Goal: Task Accomplishment & Management: Manage account settings

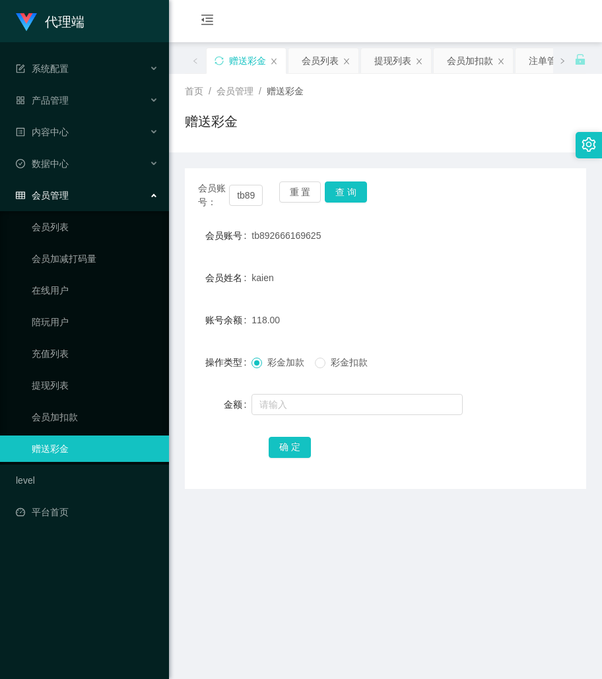
click at [503, 531] on main "关闭左侧 关闭右侧 关闭其它 刷新页面 赠送彩金 会员列表 提现列表 会员加扣款 注单管理 产品预设置 即时注单 开奖记录 首页 / 会员管理 / 赠送彩金 …" at bounding box center [385, 404] width 433 height 725
click at [329, 189] on button "查 询" at bounding box center [346, 191] width 42 height 21
click at [329, 189] on div "重 置 查 询" at bounding box center [311, 195] width 65 height 28
click at [329, 191] on button "查 询" at bounding box center [346, 191] width 42 height 21
click at [133, 616] on div "代理端 系统配置 产品管理 产品列表 产品预设置 开奖记录 注单管理 即时注单 内容中心 数据中心 会员管理 会员列表 会员加减打码量 在线用户 陪玩用户 充…" at bounding box center [84, 339] width 169 height 679
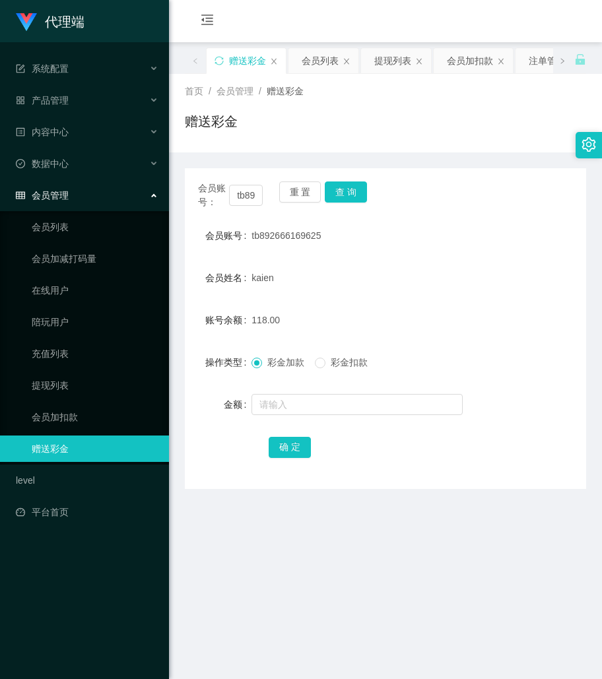
drag, startPoint x: 454, startPoint y: 294, endPoint x: 388, endPoint y: 247, distance: 81.3
click at [454, 294] on form "会员账号 tb892666169625 会员姓名 kaien 账号余额 118.00 操作类型 彩金加款 彩金扣款 金额 确 定" at bounding box center [385, 341] width 401 height 238
click at [354, 188] on button "查 询" at bounding box center [346, 191] width 42 height 21
click at [313, 628] on main "关闭左侧 关闭右侧 关闭其它 刷新页面 赠送彩金 会员列表 提现列表 会员加扣款 注单管理 产品预设置 即时注单 开奖记录 首页 / 会员管理 / 赠送彩金 …" at bounding box center [385, 404] width 433 height 725
click at [356, 195] on button "查 询" at bounding box center [346, 191] width 42 height 21
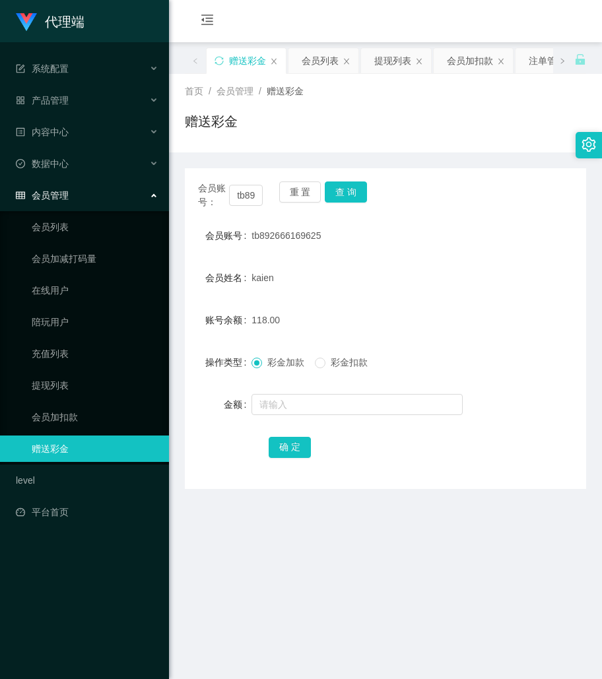
click at [387, 558] on main "关闭左侧 关闭右侧 关闭其它 刷新页面 赠送彩金 会员列表 提现列表 会员加扣款 注单管理 产品预设置 即时注单 开奖记录 首页 / 会员管理 / 赠送彩金 …" at bounding box center [385, 404] width 433 height 725
drag, startPoint x: 437, startPoint y: 286, endPoint x: 347, endPoint y: 255, distance: 95.2
click at [437, 286] on div "kaien" at bounding box center [368, 278] width 234 height 26
click at [91, 220] on link "会员列表" at bounding box center [95, 227] width 127 height 26
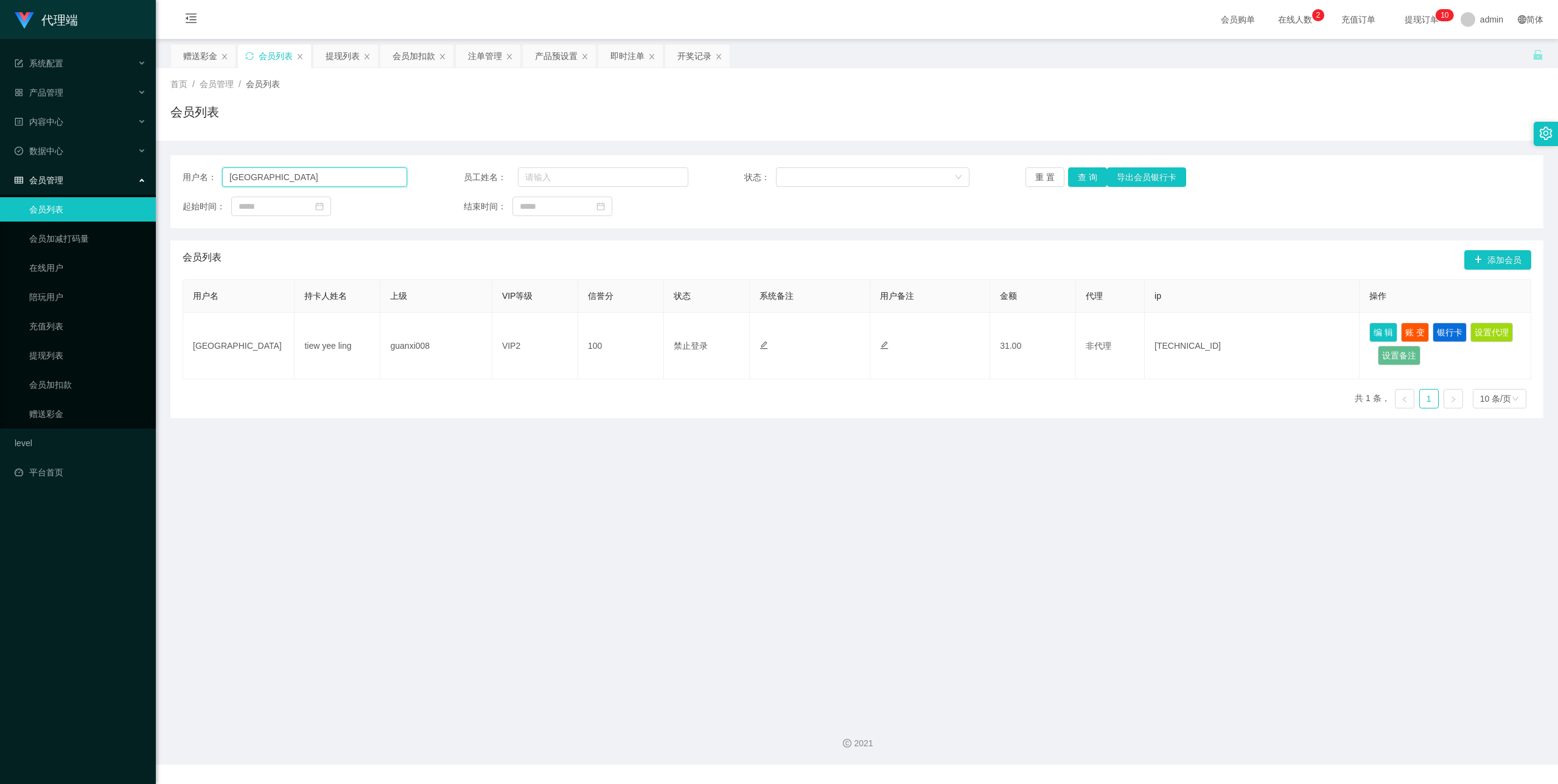
click at [233, 171] on input "[GEOGRAPHIC_DATA]" at bounding box center [315, 176] width 185 height 19
paste input "tb892666169625"
type input "tb892666169625"
click at [554, 175] on button "查 询" at bounding box center [1088, 176] width 39 height 19
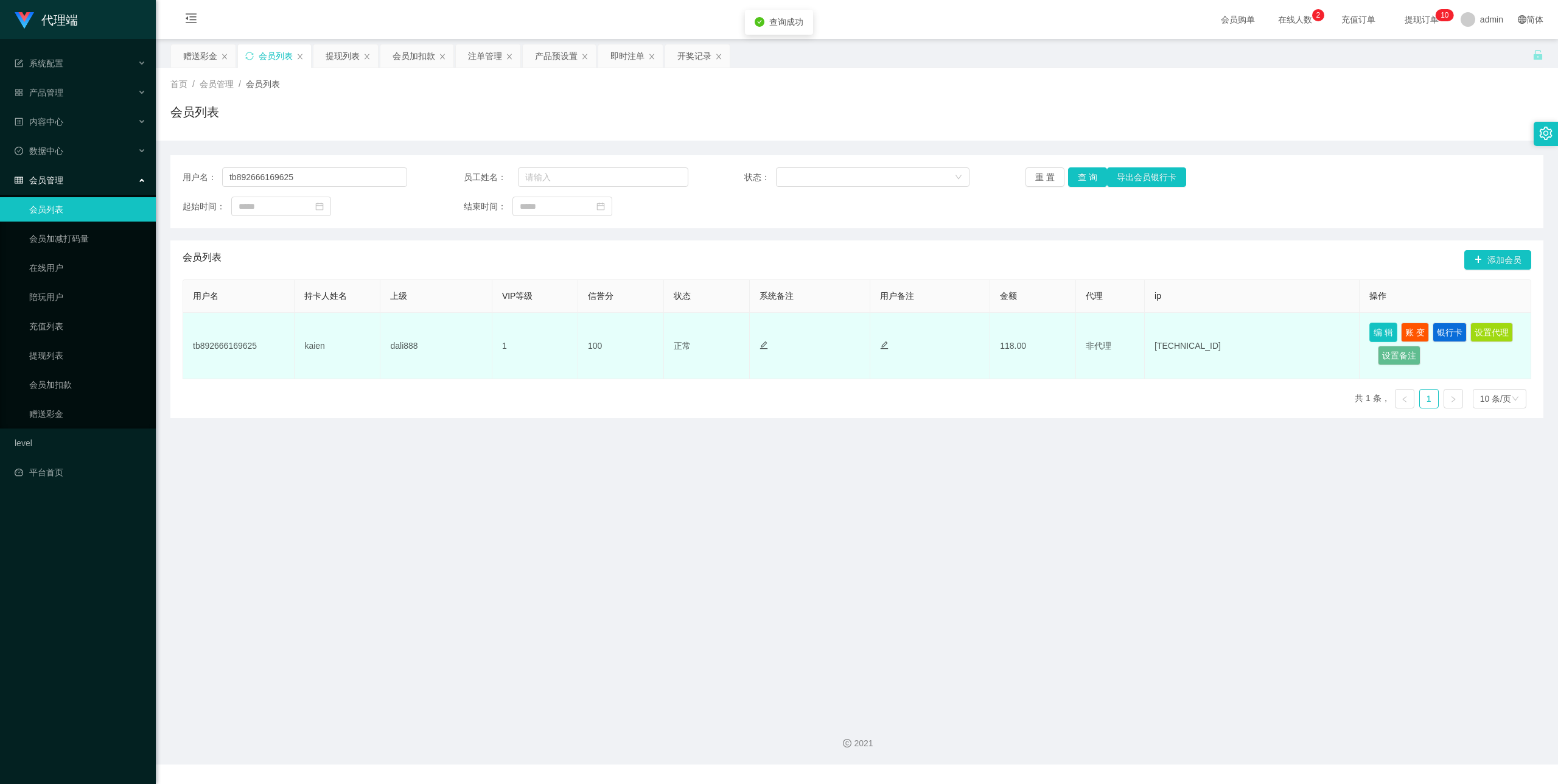
click at [554, 332] on button "编 辑" at bounding box center [1384, 332] width 28 height 19
type input "tb892666169625"
type input "kaien"
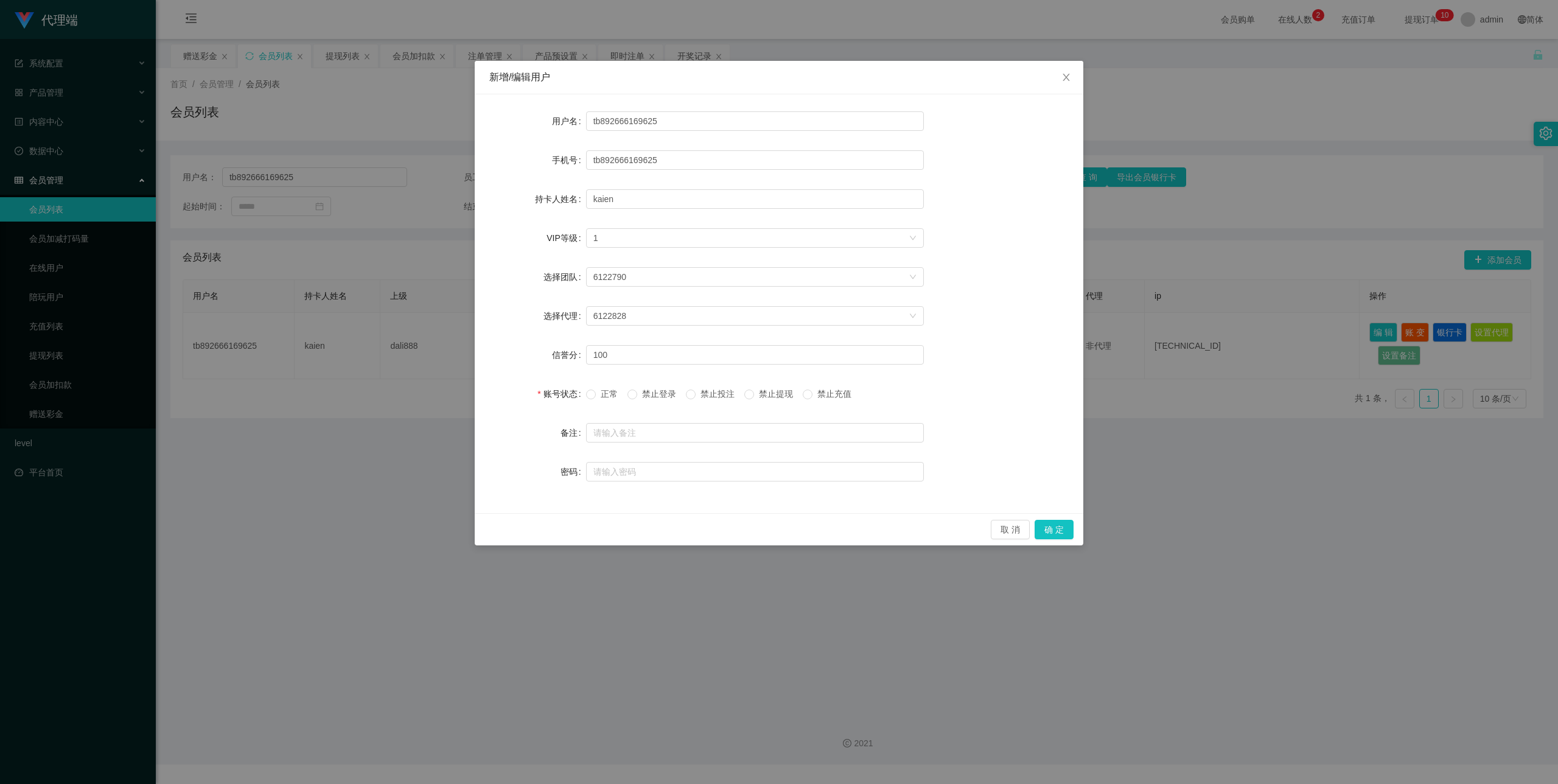
click at [554, 392] on label "禁止提现" at bounding box center [771, 394] width 54 height 13
copy span
click at [554, 524] on button "确 定" at bounding box center [1054, 529] width 39 height 19
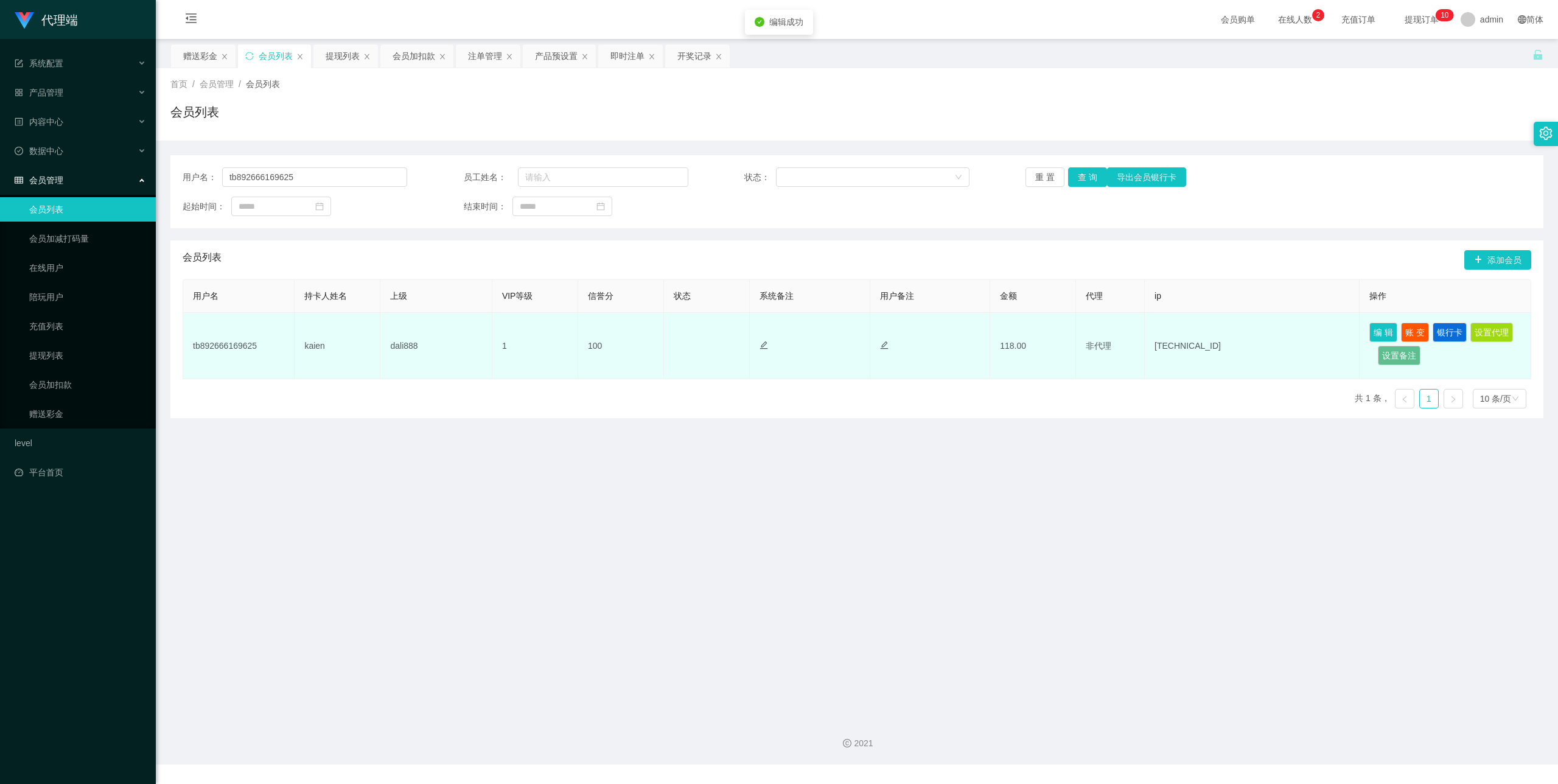
click at [554, 338] on td "正常 禁止登录 禁止投注" at bounding box center [707, 346] width 86 height 66
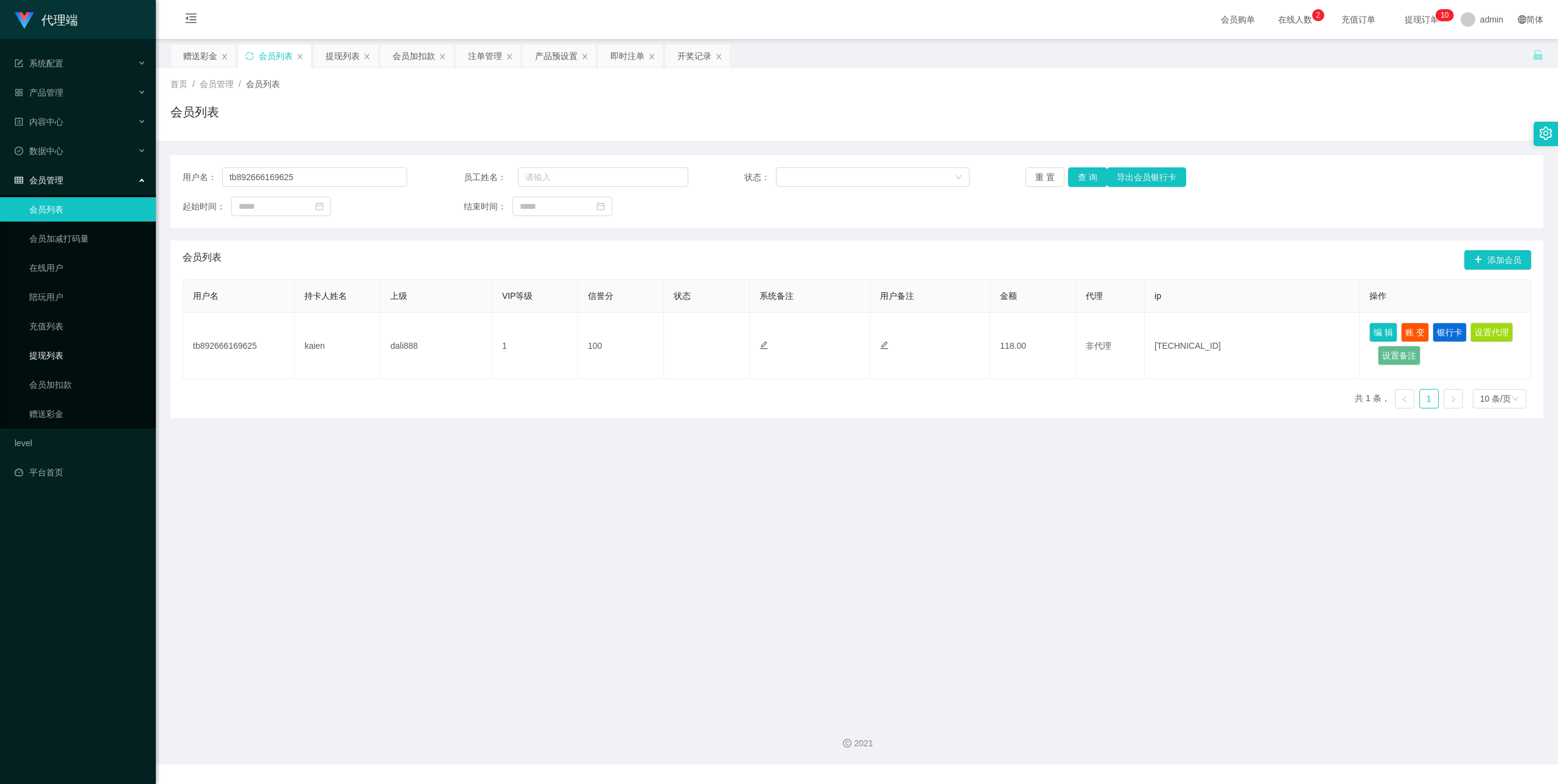
click at [69, 343] on link "提现列表" at bounding box center [88, 355] width 117 height 24
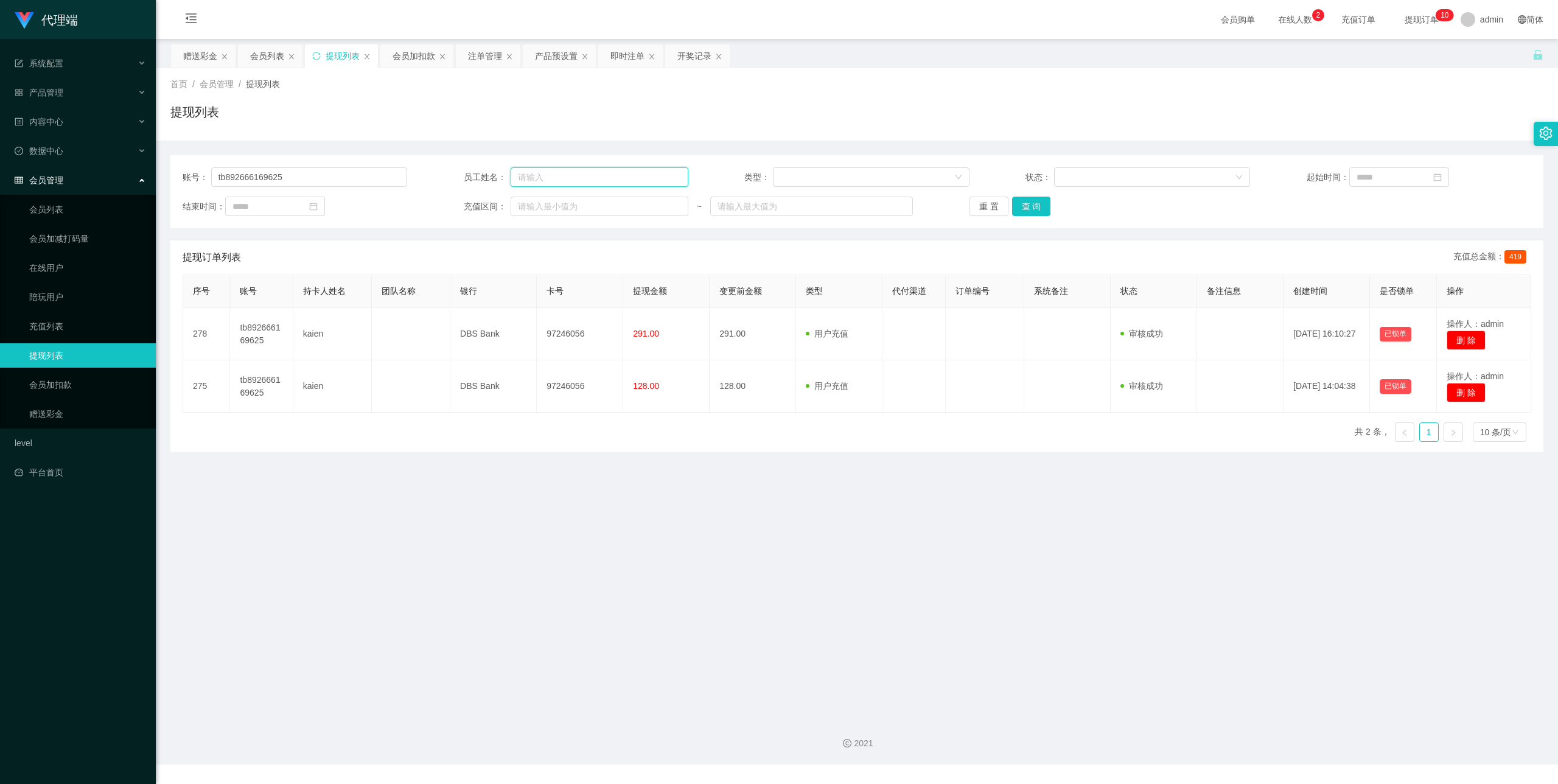
click at [531, 178] on input "text" at bounding box center [600, 176] width 178 height 19
click at [554, 207] on button "查 询" at bounding box center [1031, 206] width 39 height 19
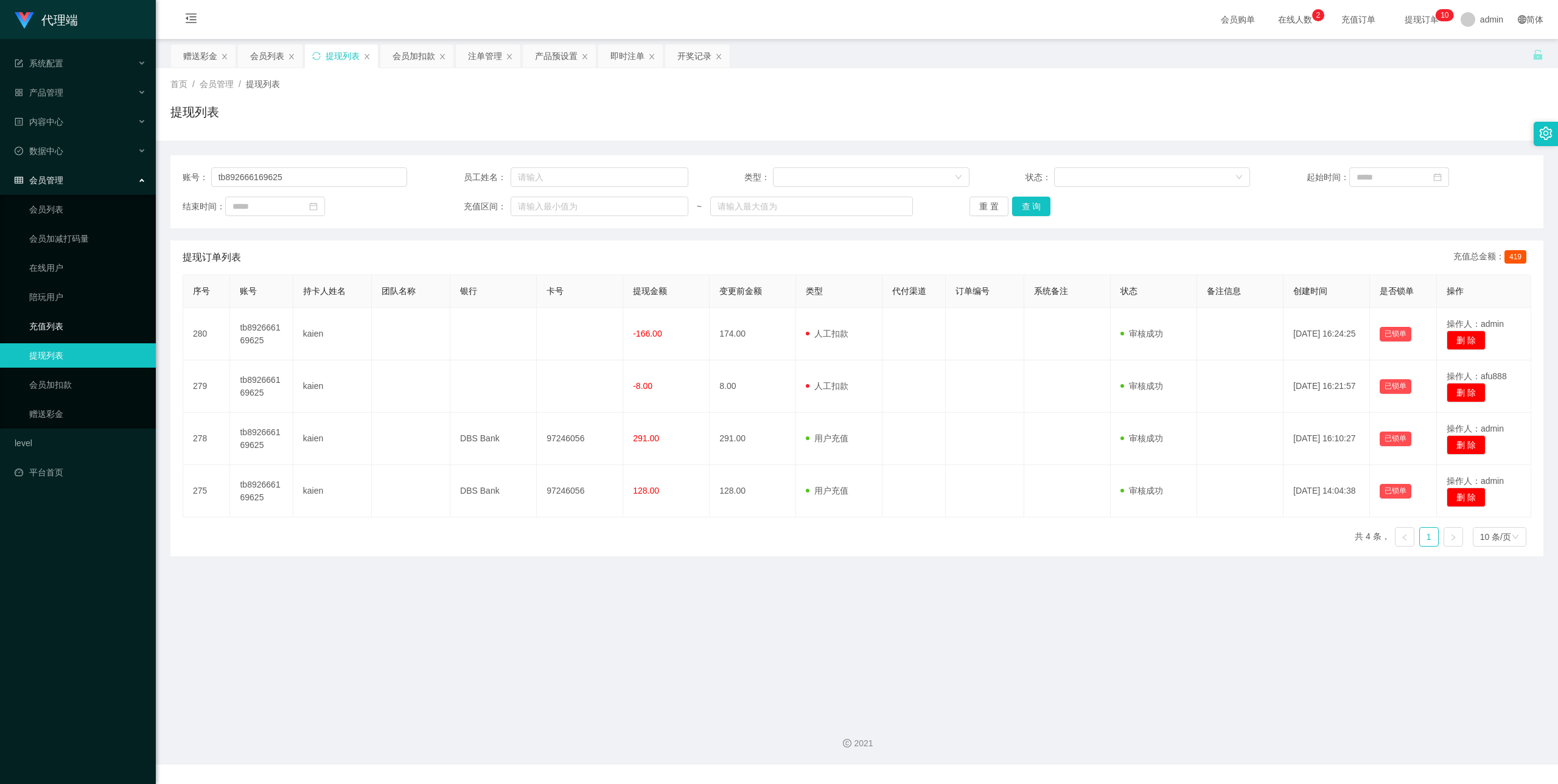
click at [81, 315] on link "充值列表" at bounding box center [88, 327] width 117 height 24
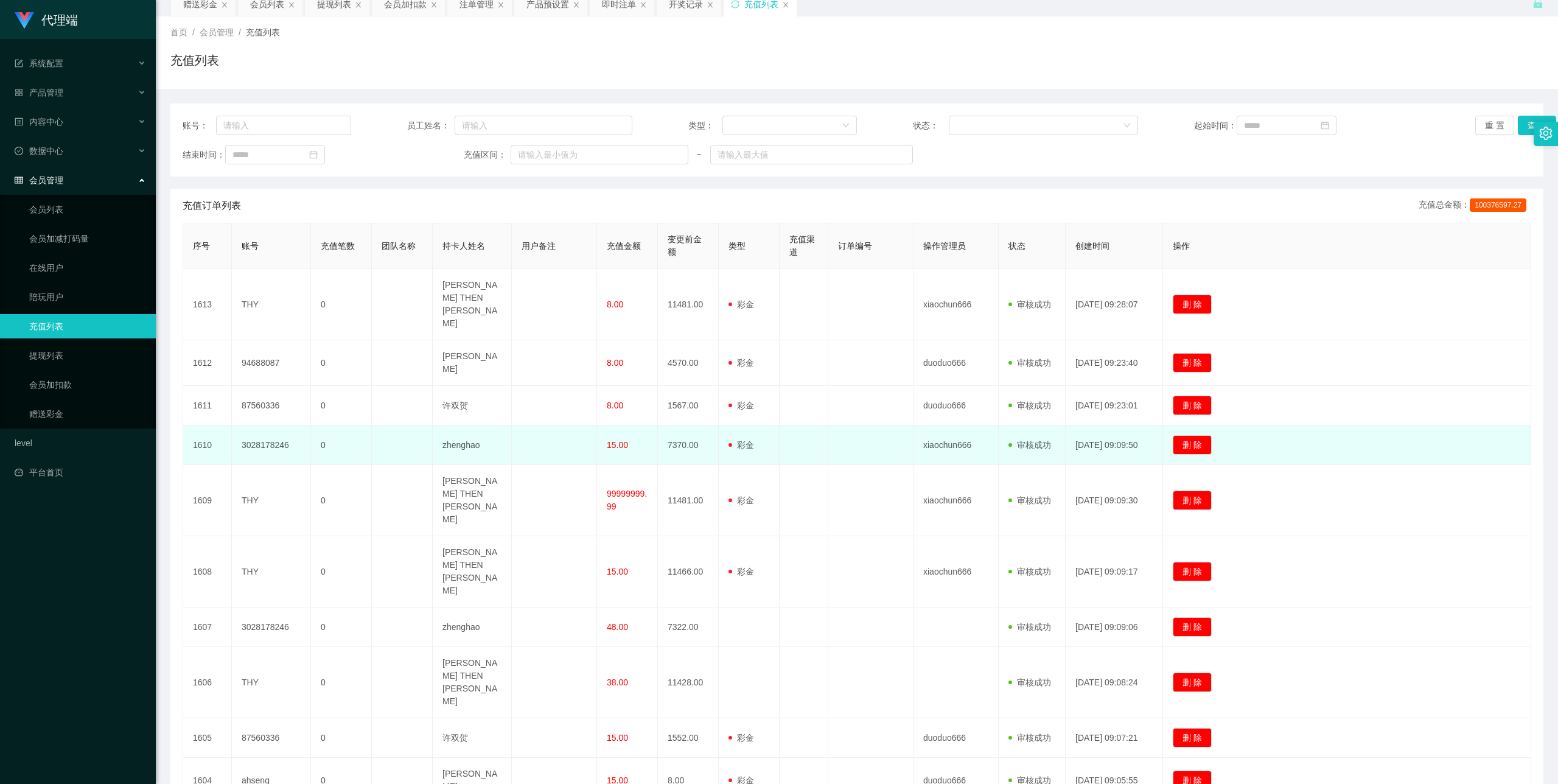
scroll to position [91, 0]
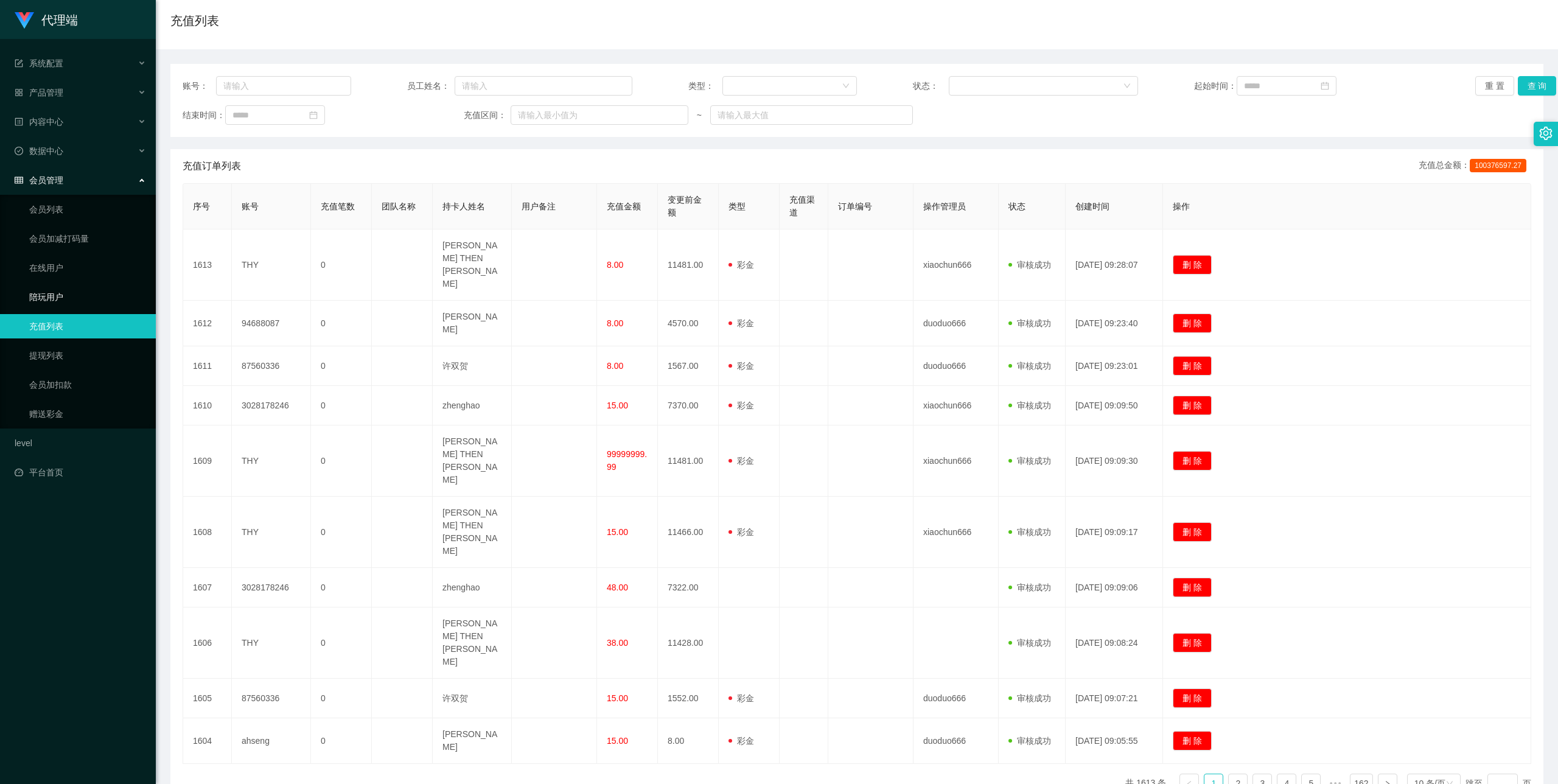
click at [115, 285] on link "陪玩用户" at bounding box center [88, 297] width 117 height 24
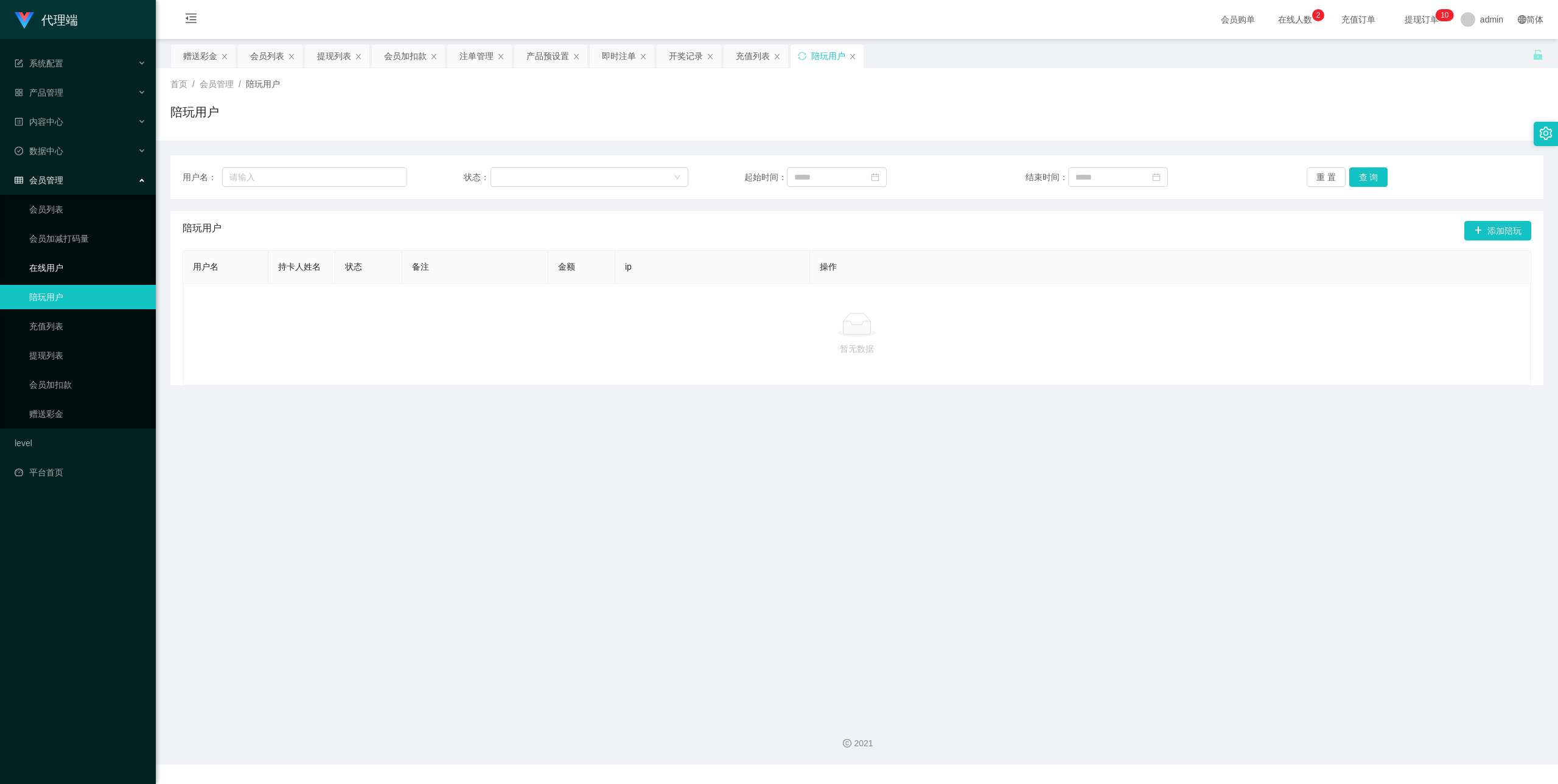
click at [87, 255] on link "在线用户" at bounding box center [88, 267] width 117 height 24
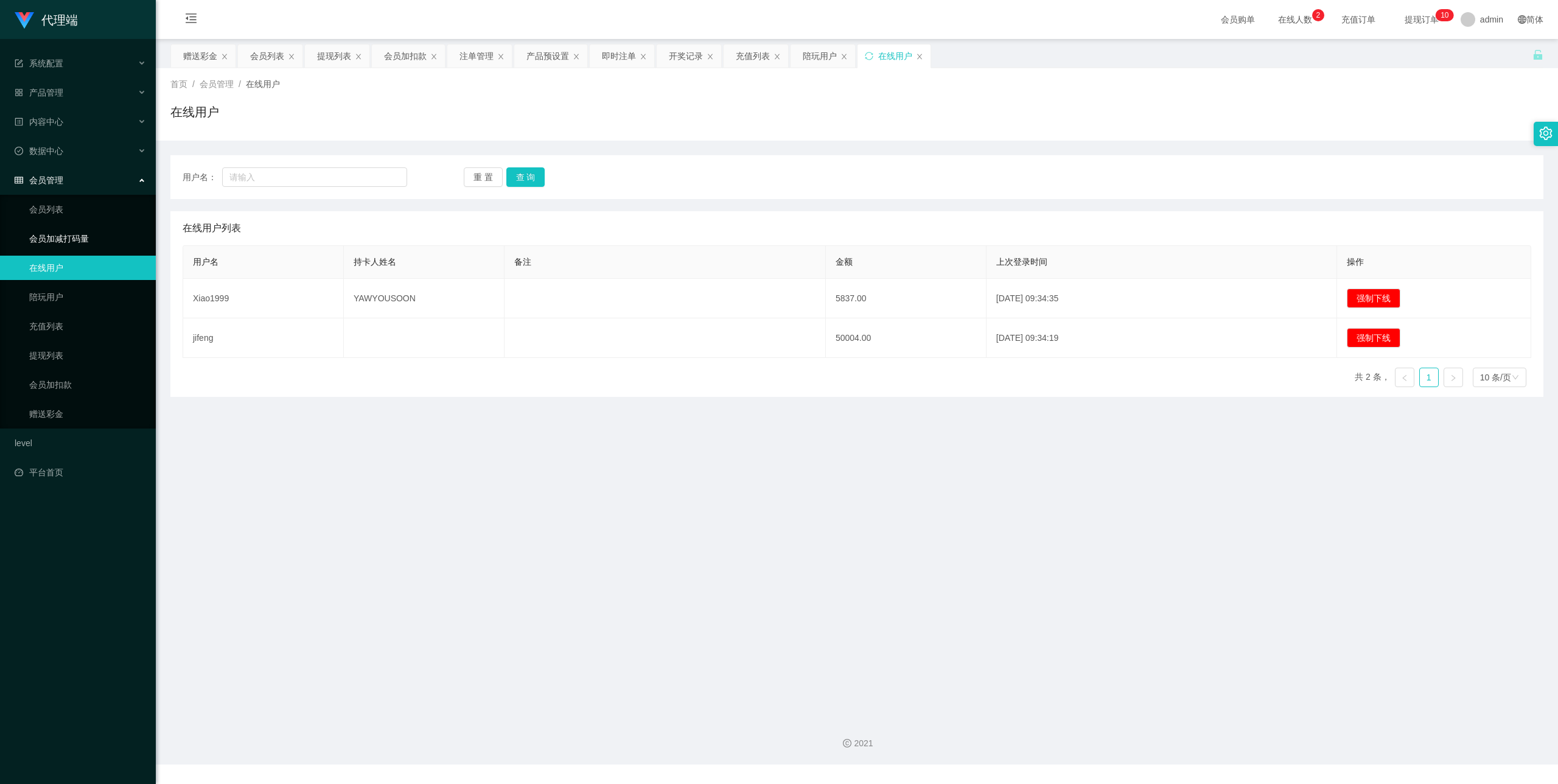
click at [118, 226] on link "会员加减打码量" at bounding box center [88, 238] width 117 height 24
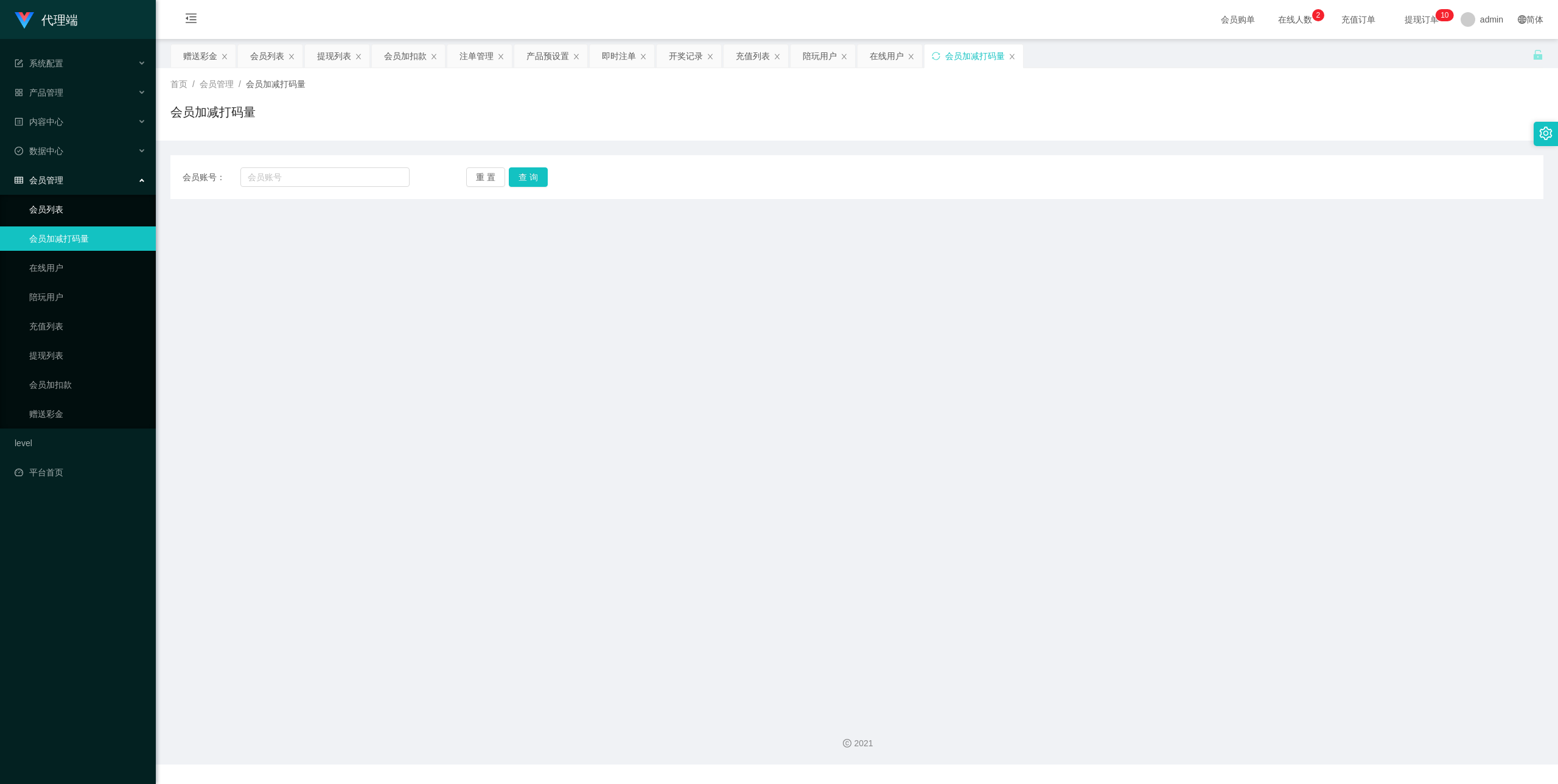
click at [105, 209] on link "会员列表" at bounding box center [88, 209] width 117 height 24
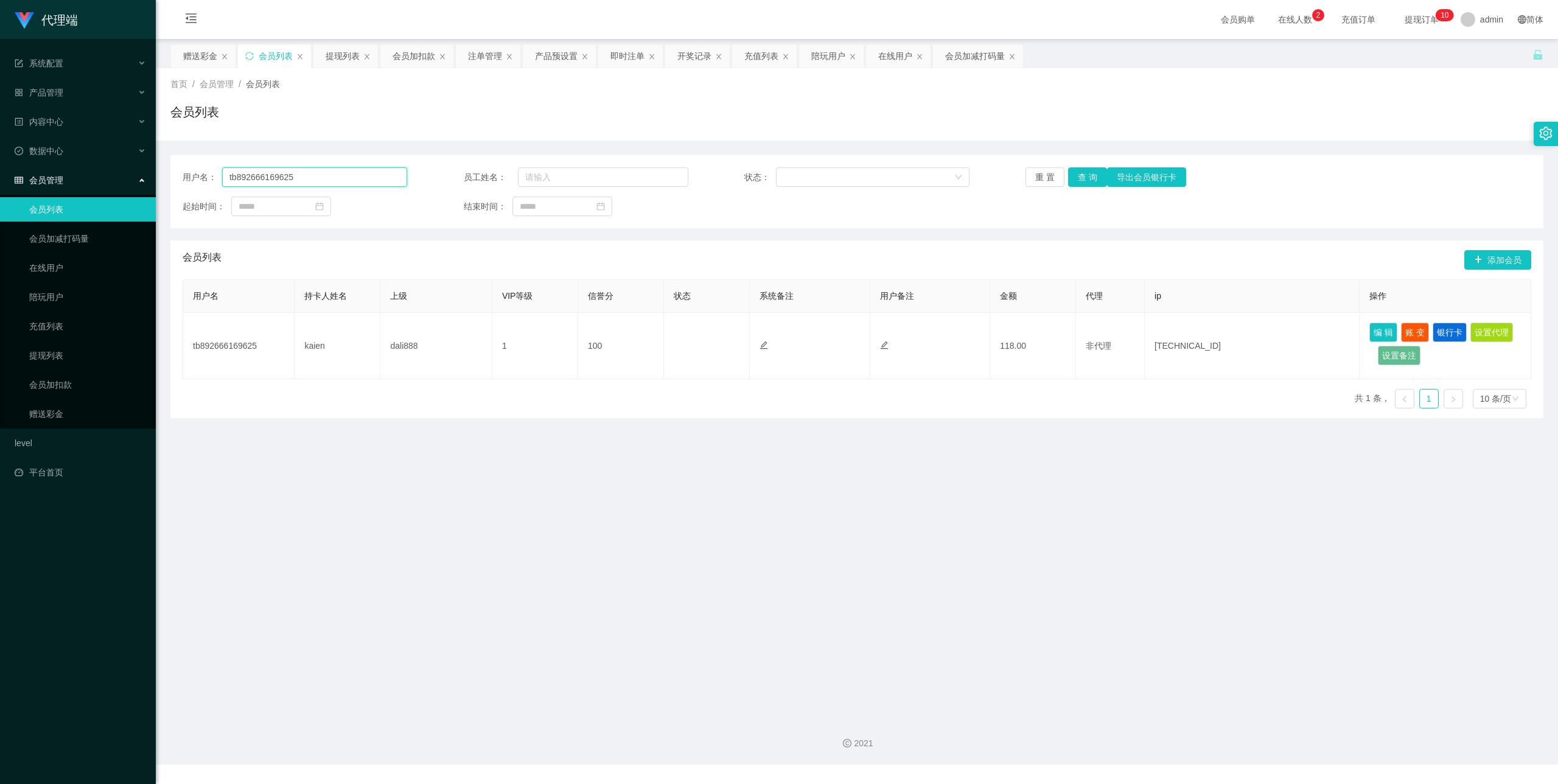
click at [381, 173] on input "tb892666169625" at bounding box center [315, 176] width 185 height 19
click at [380, 173] on input "tb892666169625" at bounding box center [315, 176] width 185 height 19
click at [554, 171] on button "查 询" at bounding box center [1088, 176] width 39 height 19
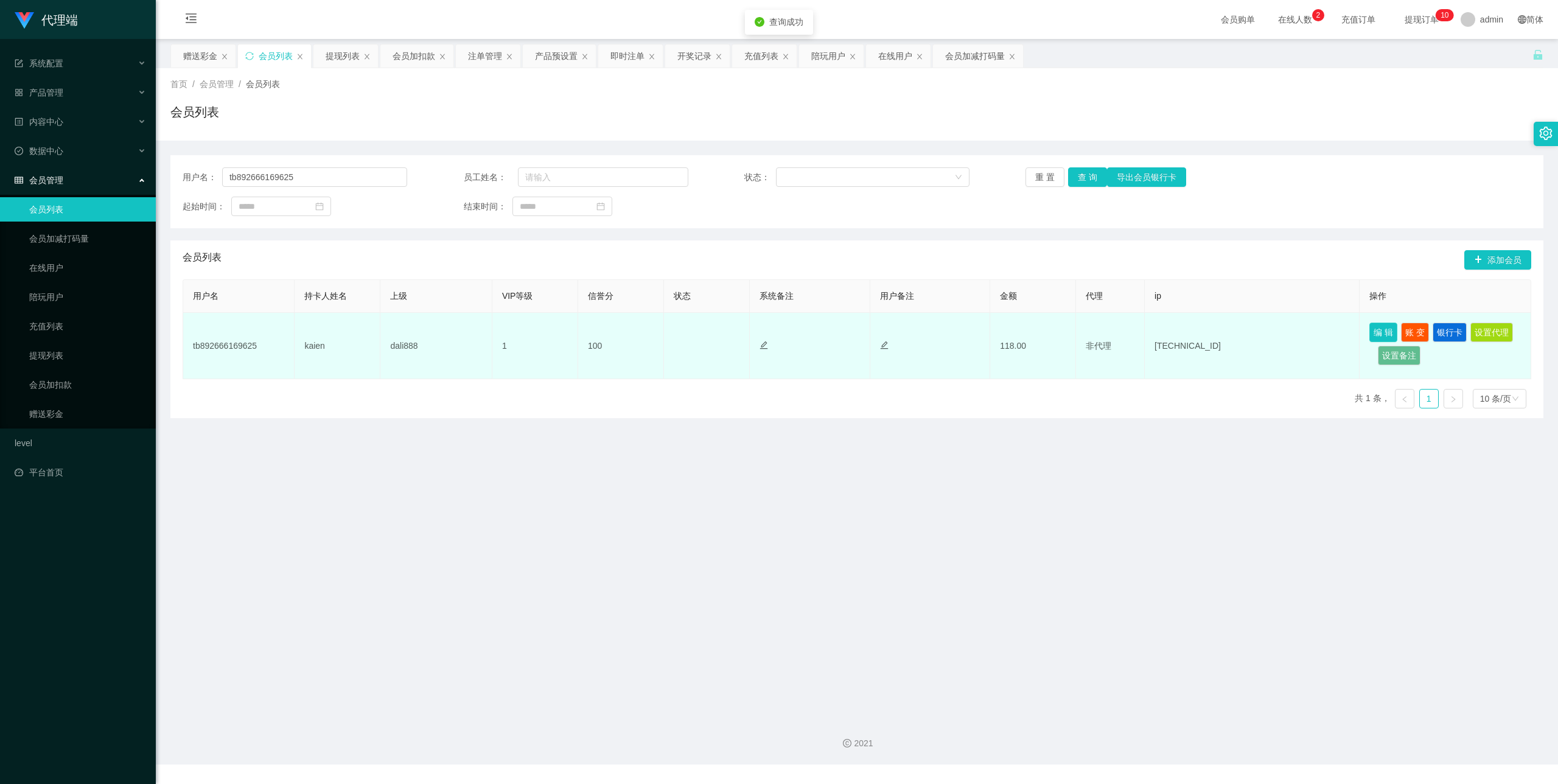
click at [554, 328] on button "编 辑" at bounding box center [1384, 332] width 28 height 19
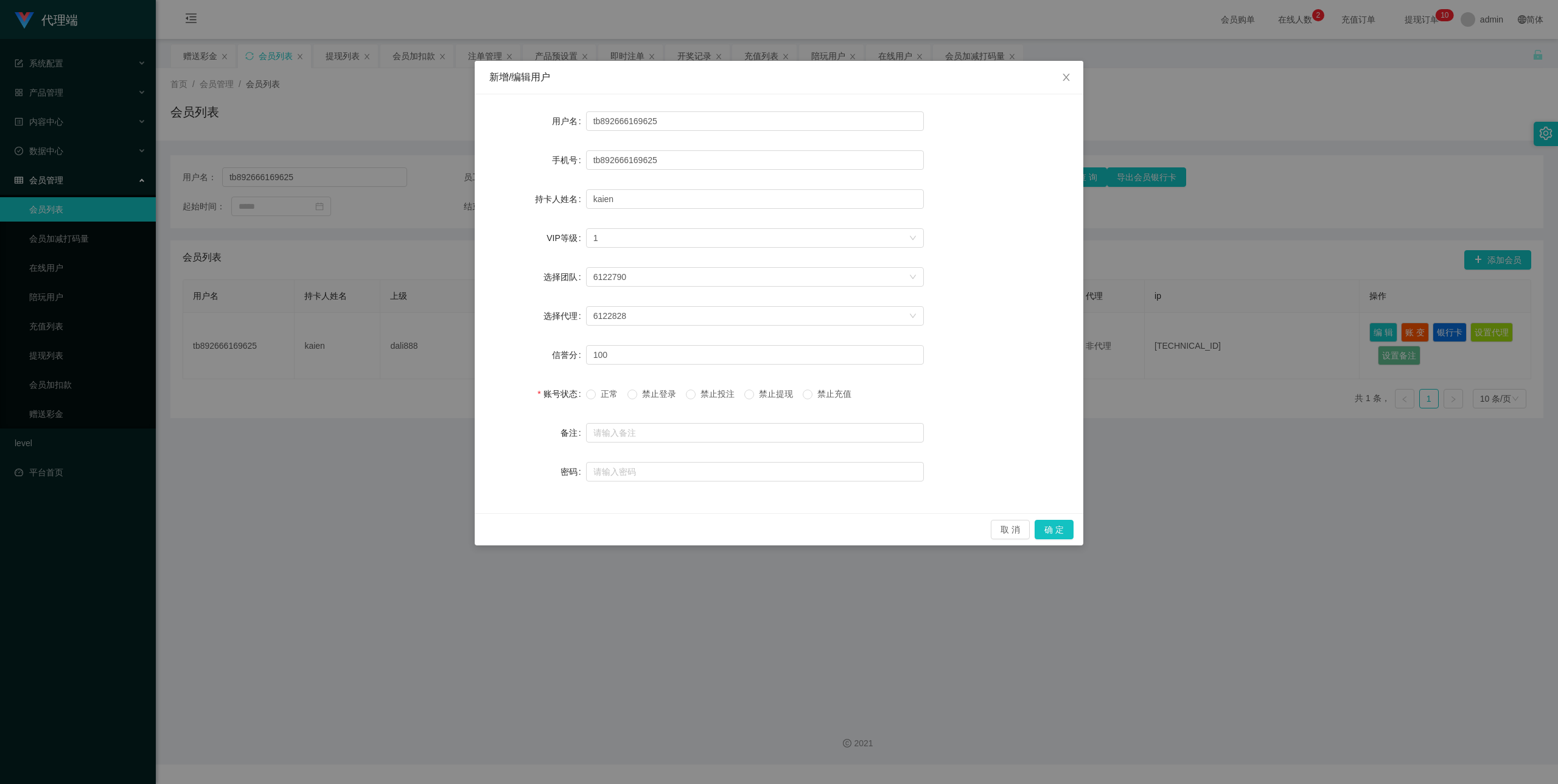
click at [554, 393] on span "禁止提现" at bounding box center [777, 394] width 44 height 10
click at [554, 528] on button "确 定" at bounding box center [1054, 529] width 39 height 19
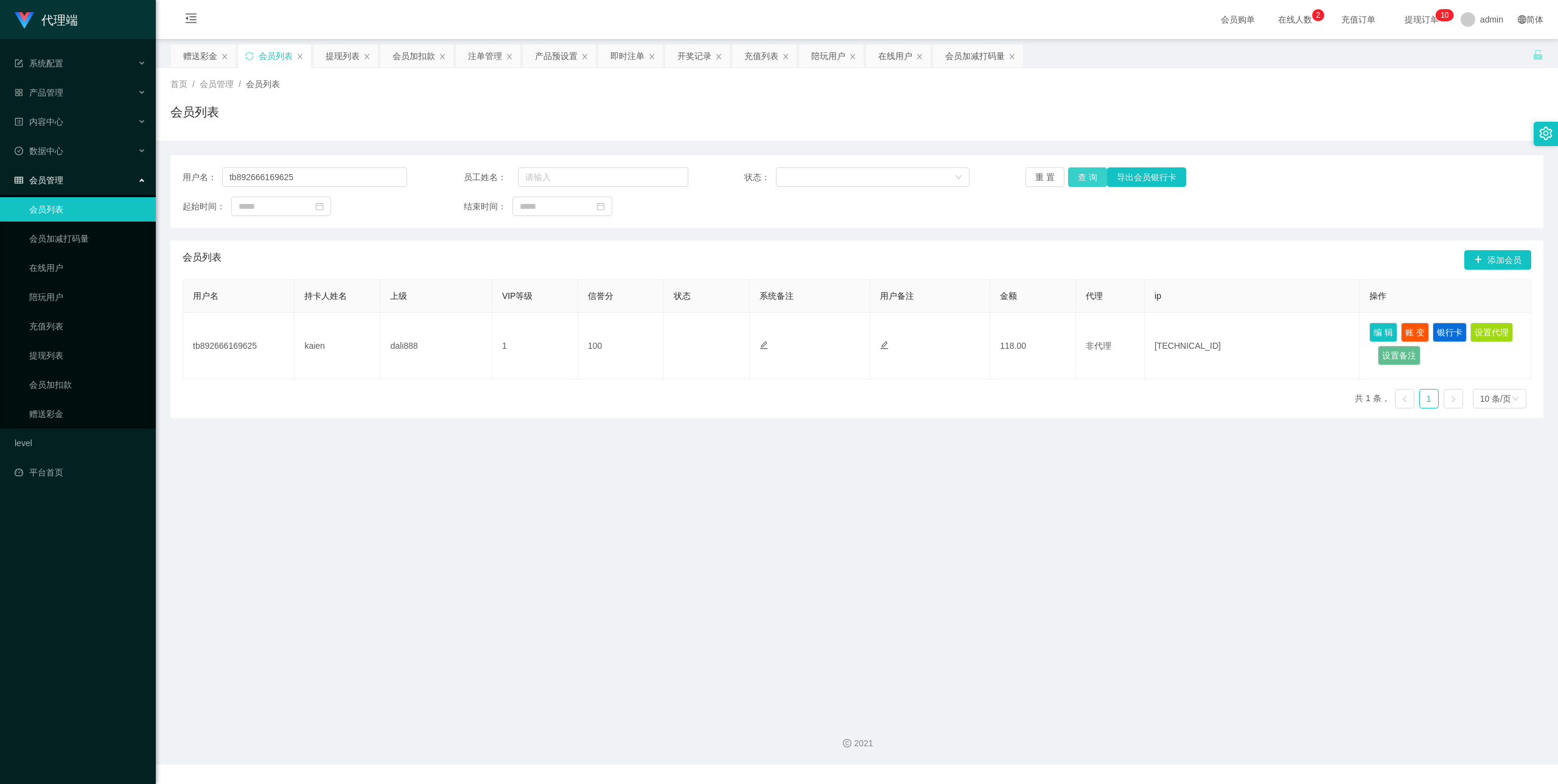
click at [554, 176] on button "查 询" at bounding box center [1088, 176] width 39 height 19
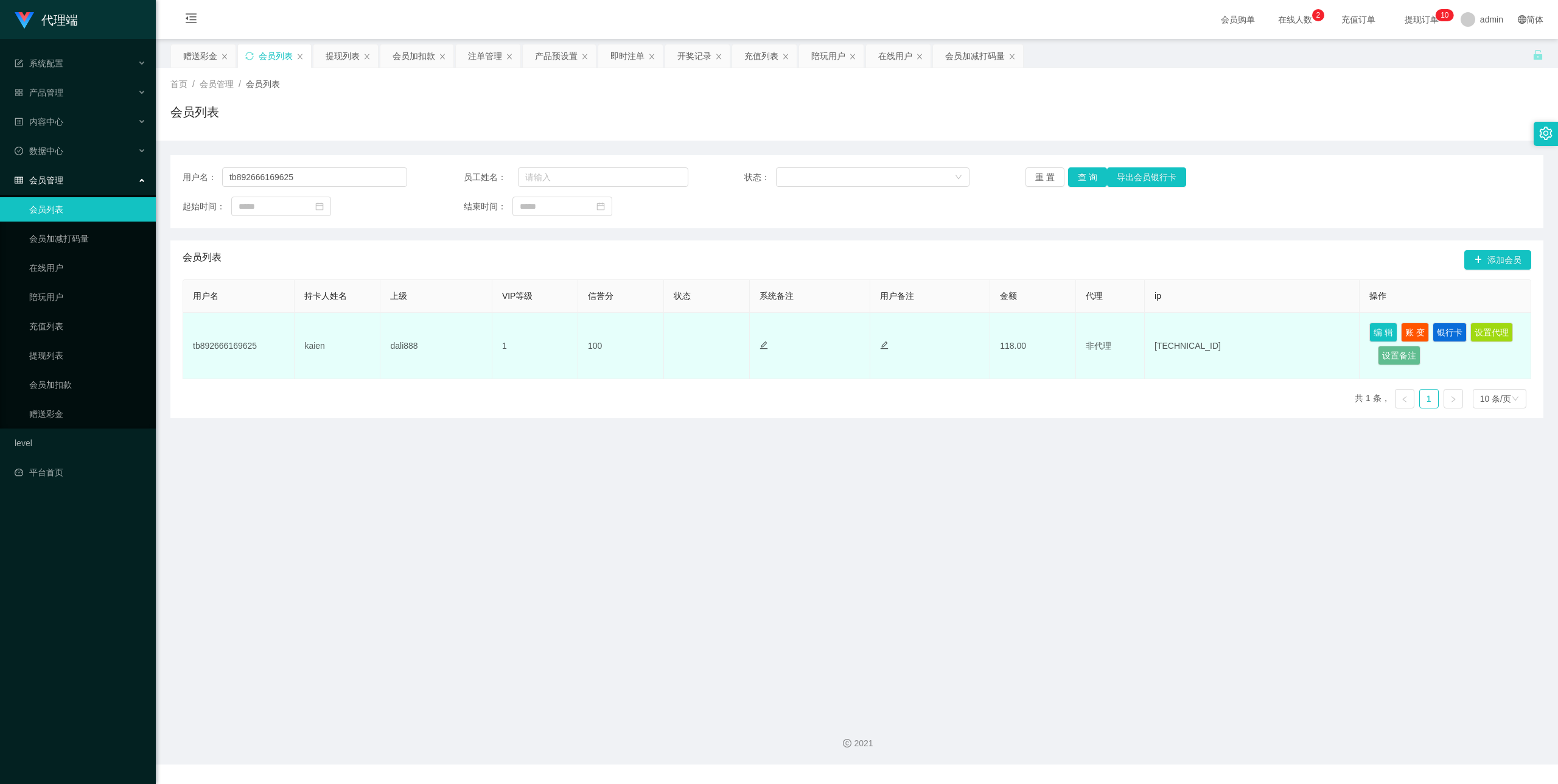
click at [554, 336] on td "正常 禁止登录 禁止投注" at bounding box center [707, 346] width 86 height 66
click at [554, 350] on td "正常 禁止登录 禁止投注" at bounding box center [707, 346] width 86 height 66
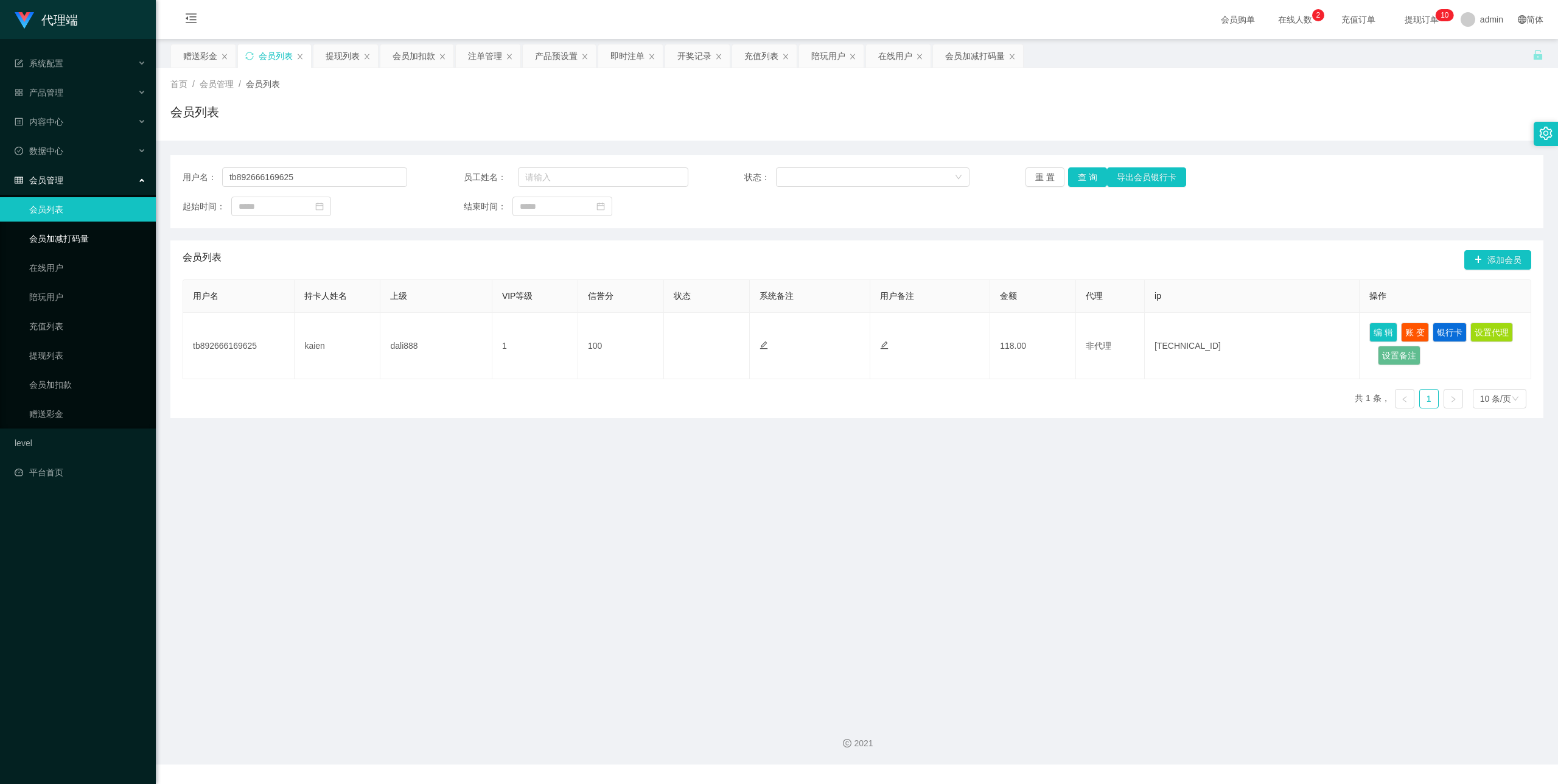
click at [83, 227] on link "会员加减打码量" at bounding box center [88, 238] width 117 height 24
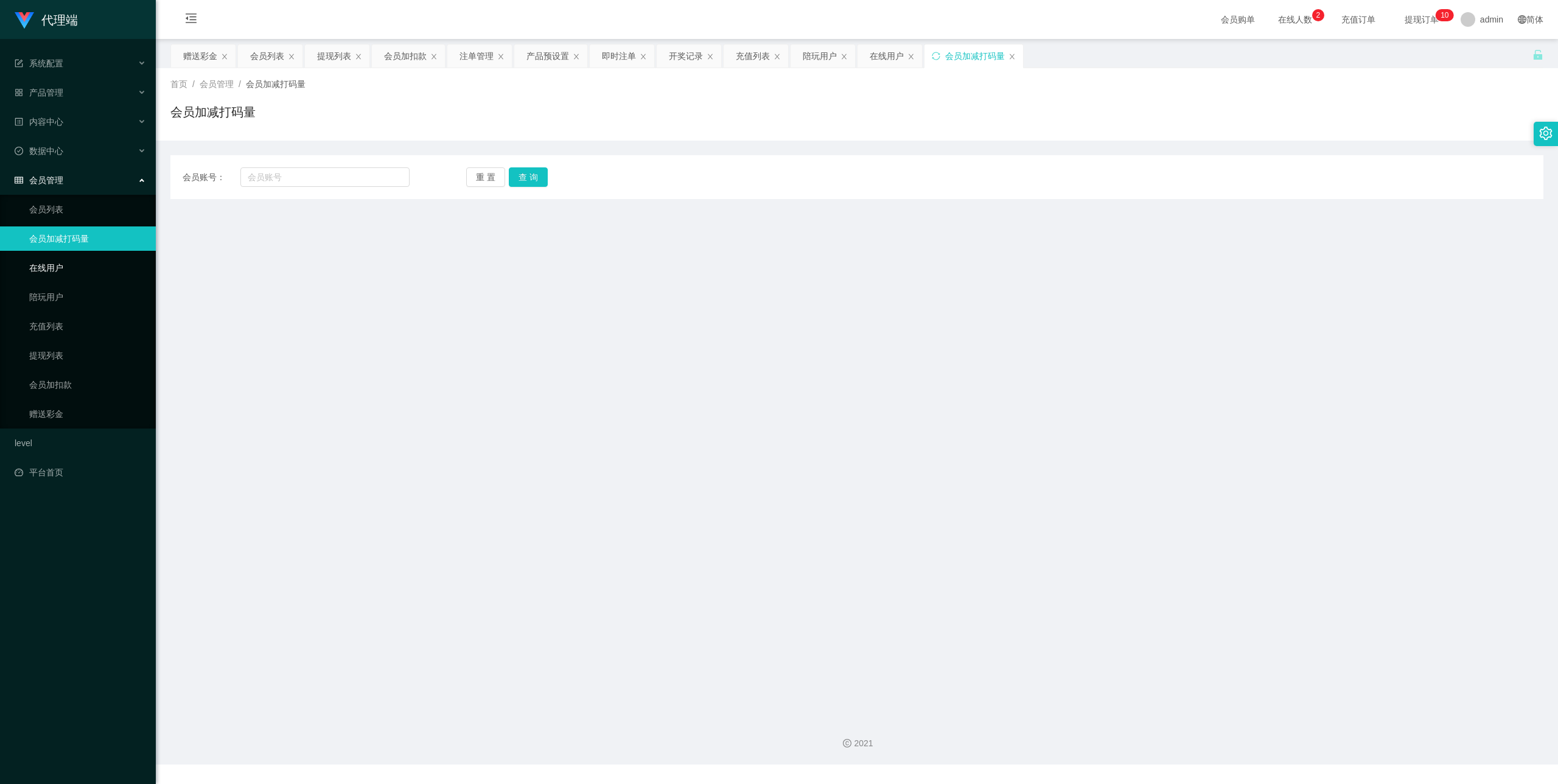
click at [64, 255] on link "在线用户" at bounding box center [88, 267] width 117 height 24
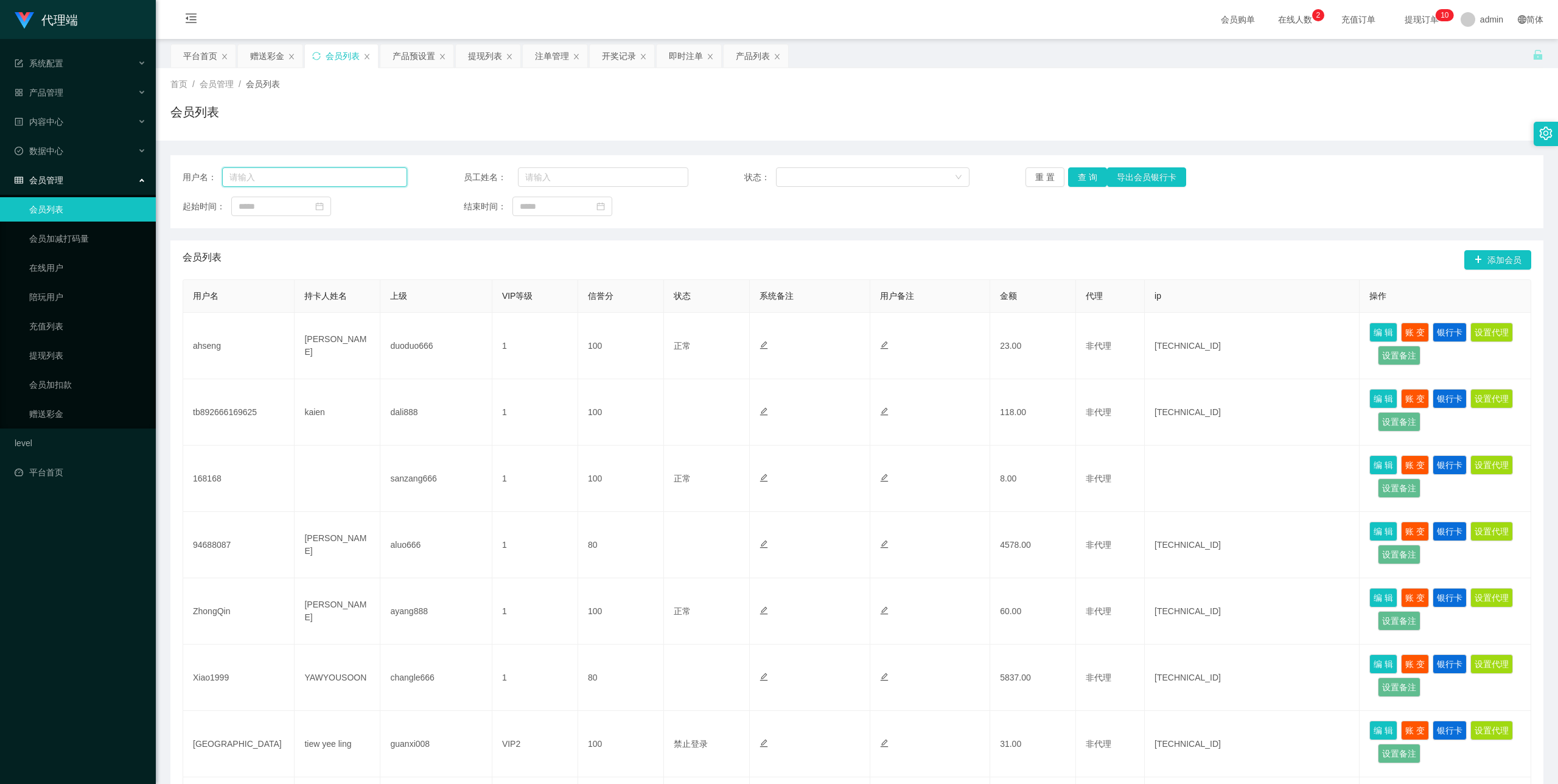
click at [334, 171] on input "text" at bounding box center [315, 176] width 185 height 19
paste input "tb892666169625"
type input "tb892666169625"
click at [1079, 176] on button "查 询" at bounding box center [1088, 176] width 39 height 19
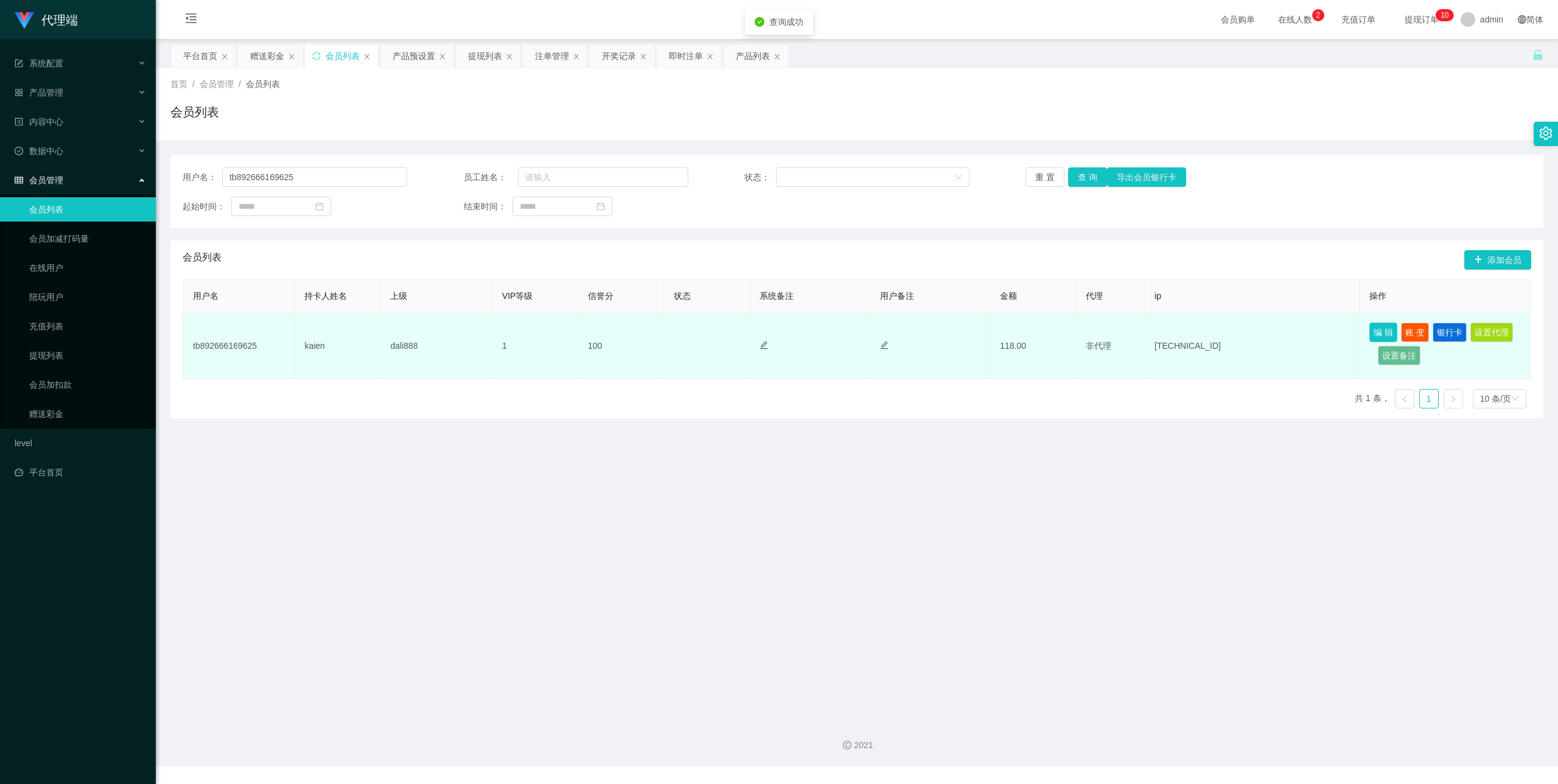
click at [1374, 328] on button "编 辑" at bounding box center [1384, 332] width 28 height 19
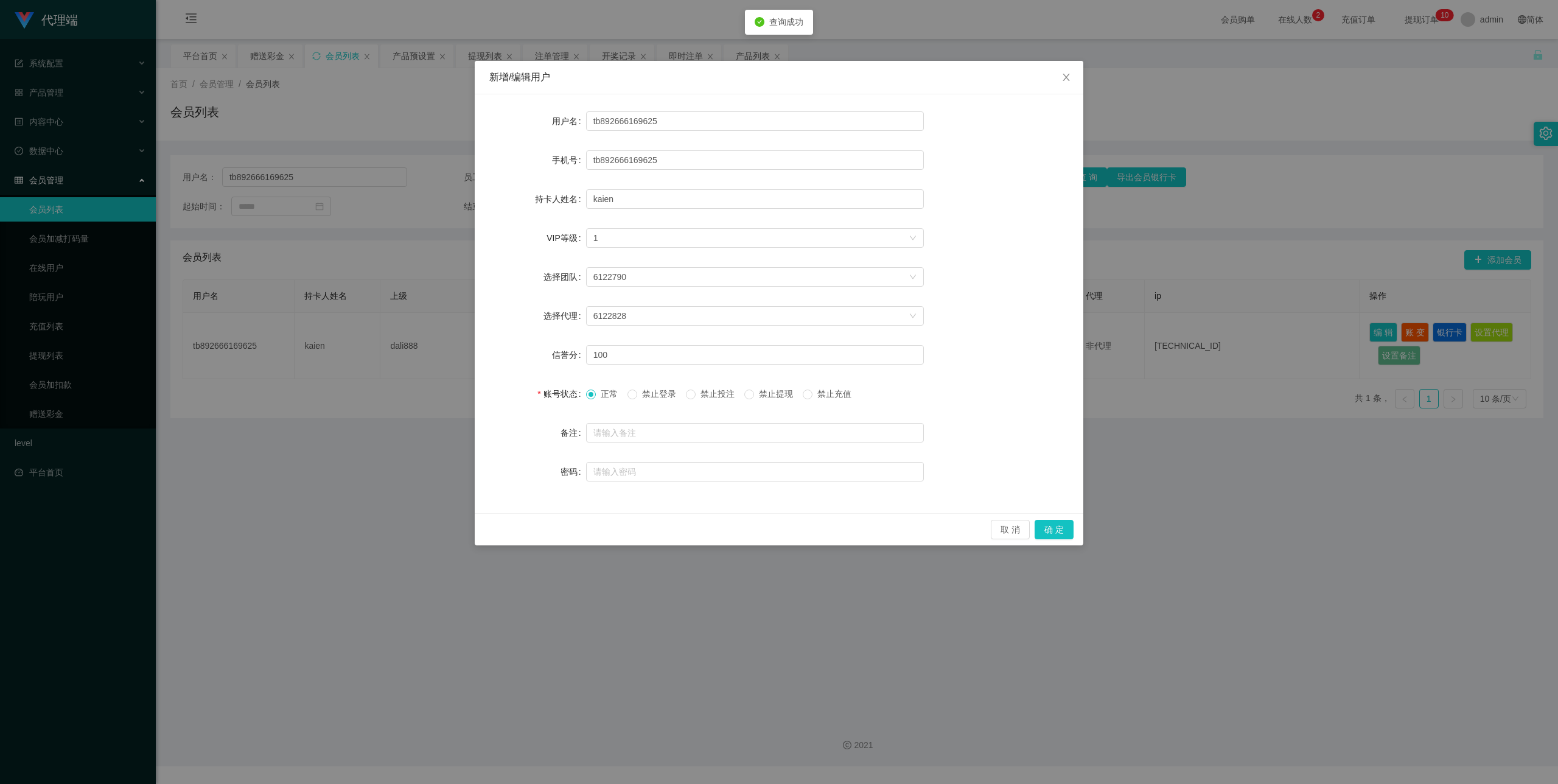
click at [702, 391] on span "禁止投注" at bounding box center [718, 394] width 44 height 10
click at [761, 393] on span "禁止提现" at bounding box center [777, 394] width 44 height 10
click at [1062, 525] on button "确 定" at bounding box center [1054, 529] width 39 height 19
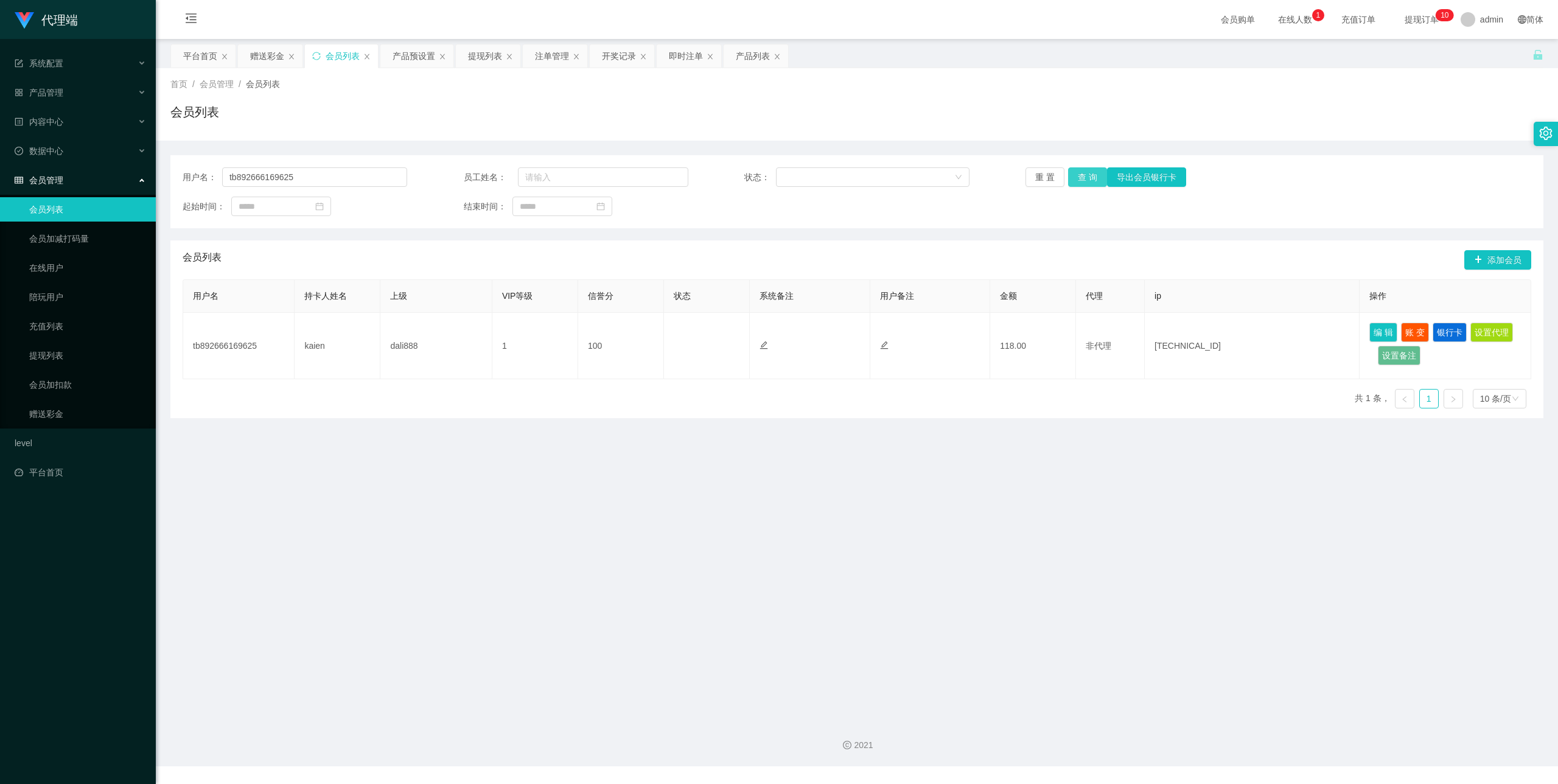
click at [1076, 172] on button "查 询" at bounding box center [1088, 176] width 39 height 19
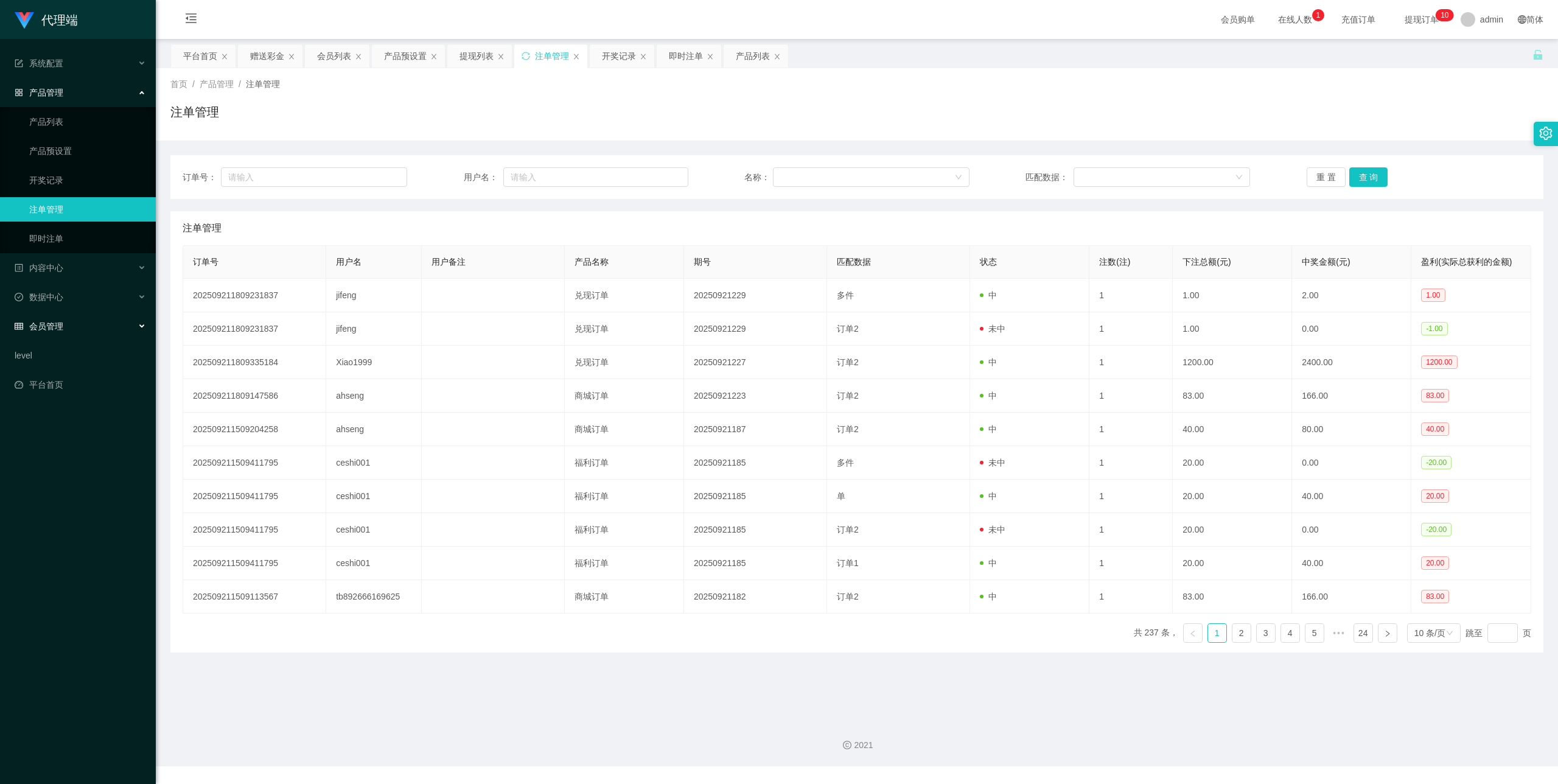
click at [71, 319] on div "会员管理" at bounding box center [77, 327] width 156 height 24
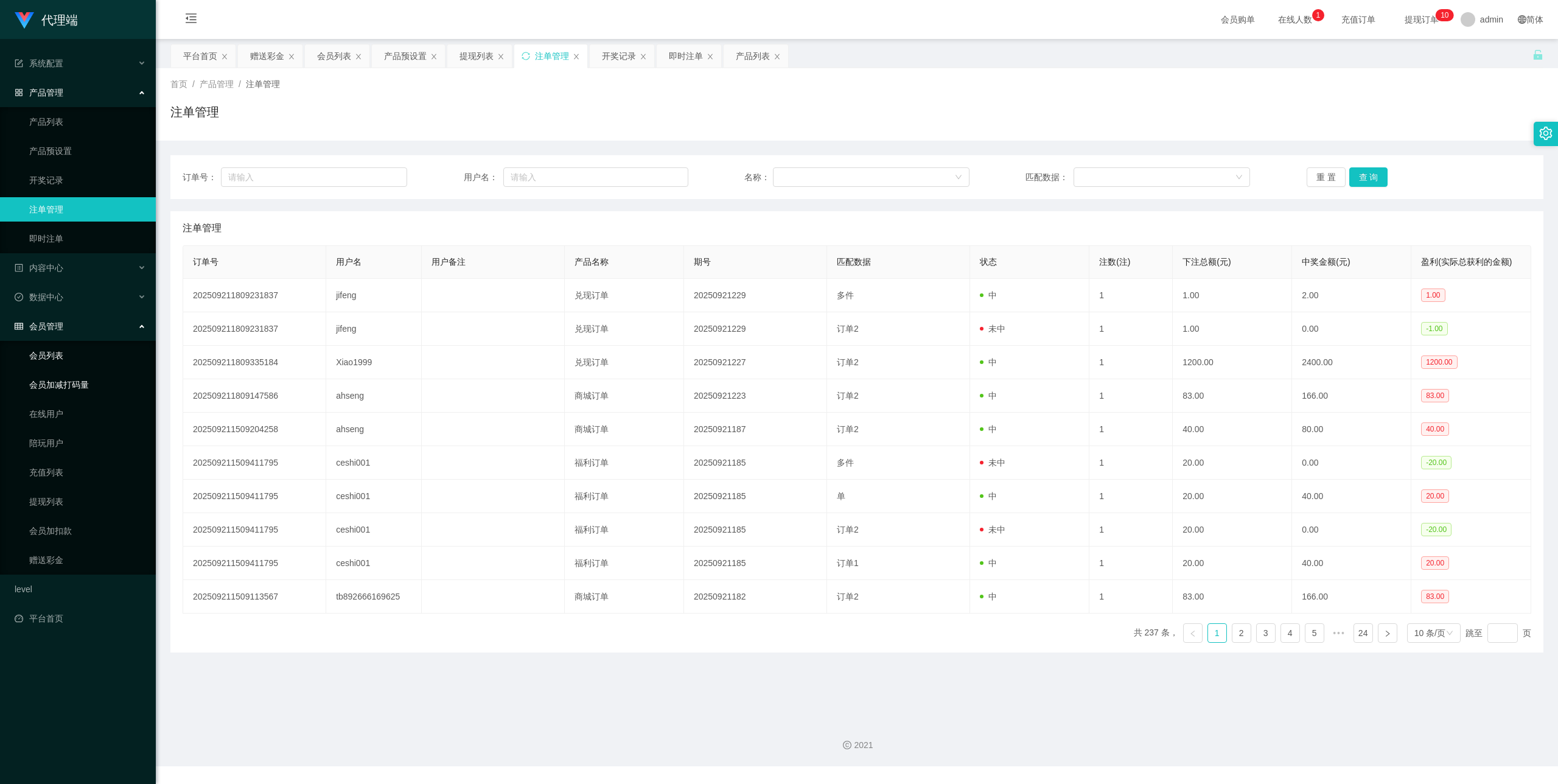
click at [96, 343] on link "会员列表" at bounding box center [88, 355] width 117 height 24
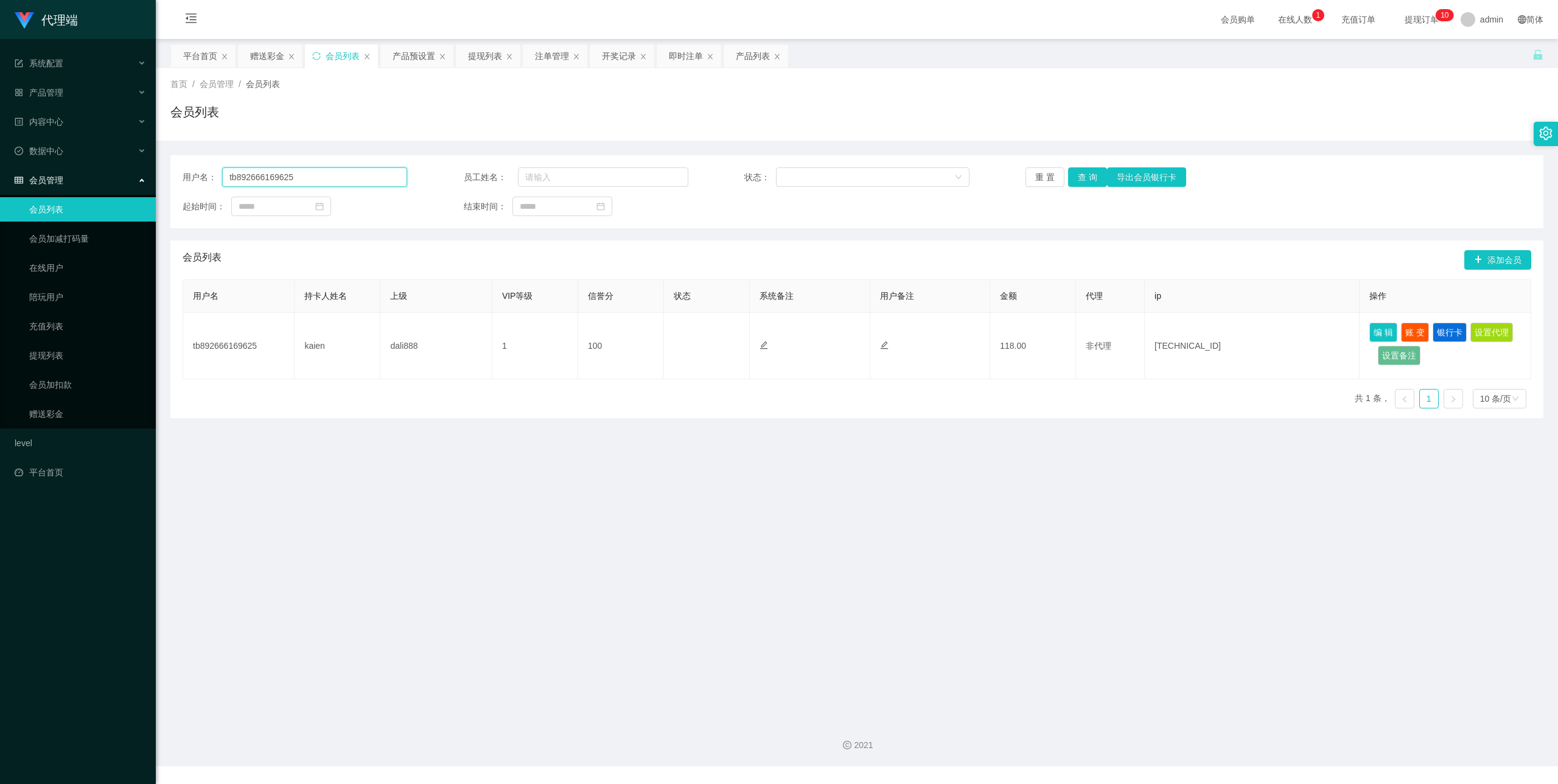
click at [350, 171] on input "tb892666169625" at bounding box center [315, 176] width 185 height 19
click at [1096, 176] on button "查 询" at bounding box center [1088, 176] width 39 height 19
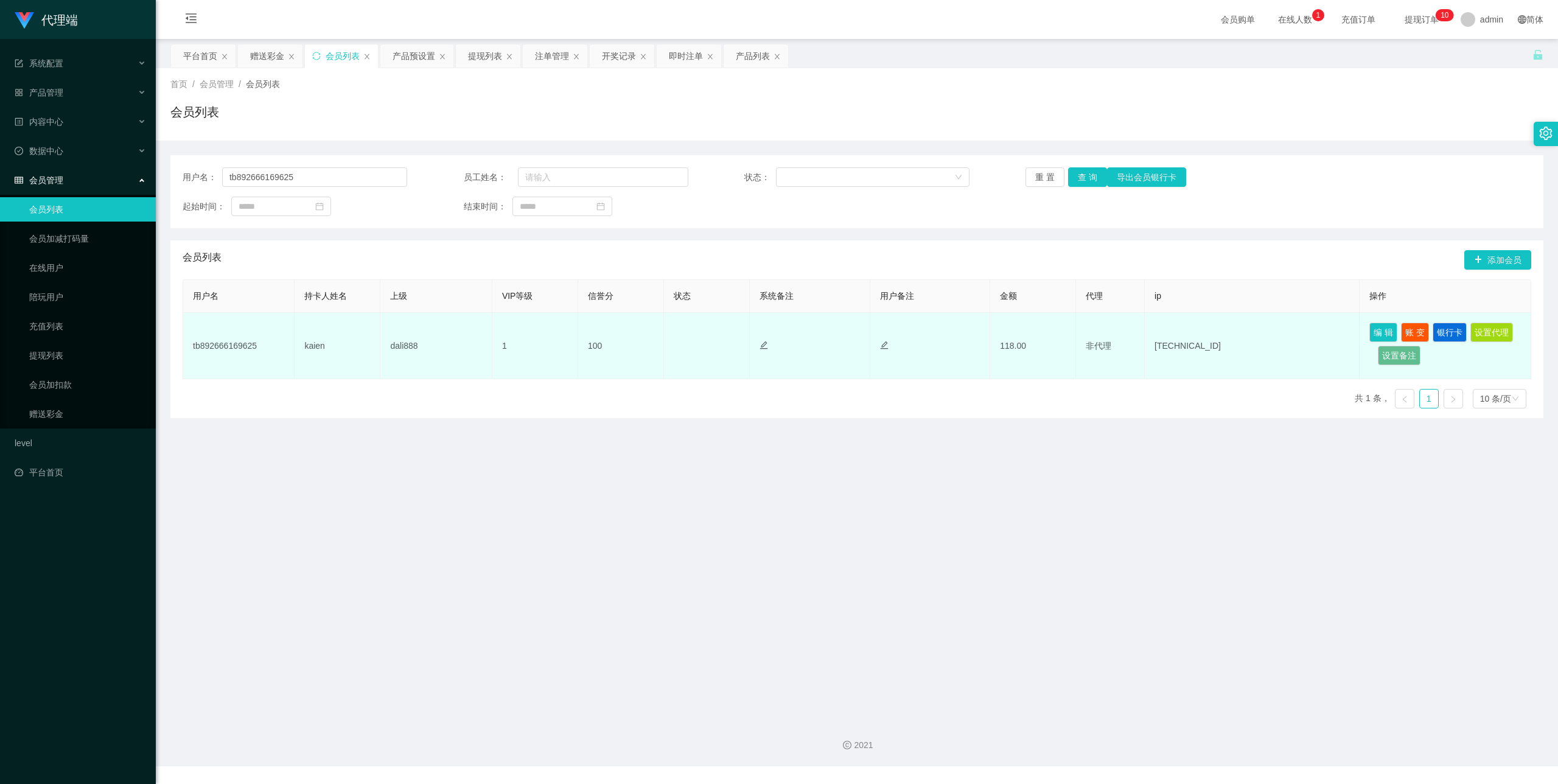
click at [642, 357] on td "100" at bounding box center [621, 346] width 86 height 66
click at [702, 345] on td "正常 禁止登录 禁止投注" at bounding box center [707, 346] width 86 height 66
click at [266, 325] on td "tb892666169625" at bounding box center [239, 346] width 112 height 66
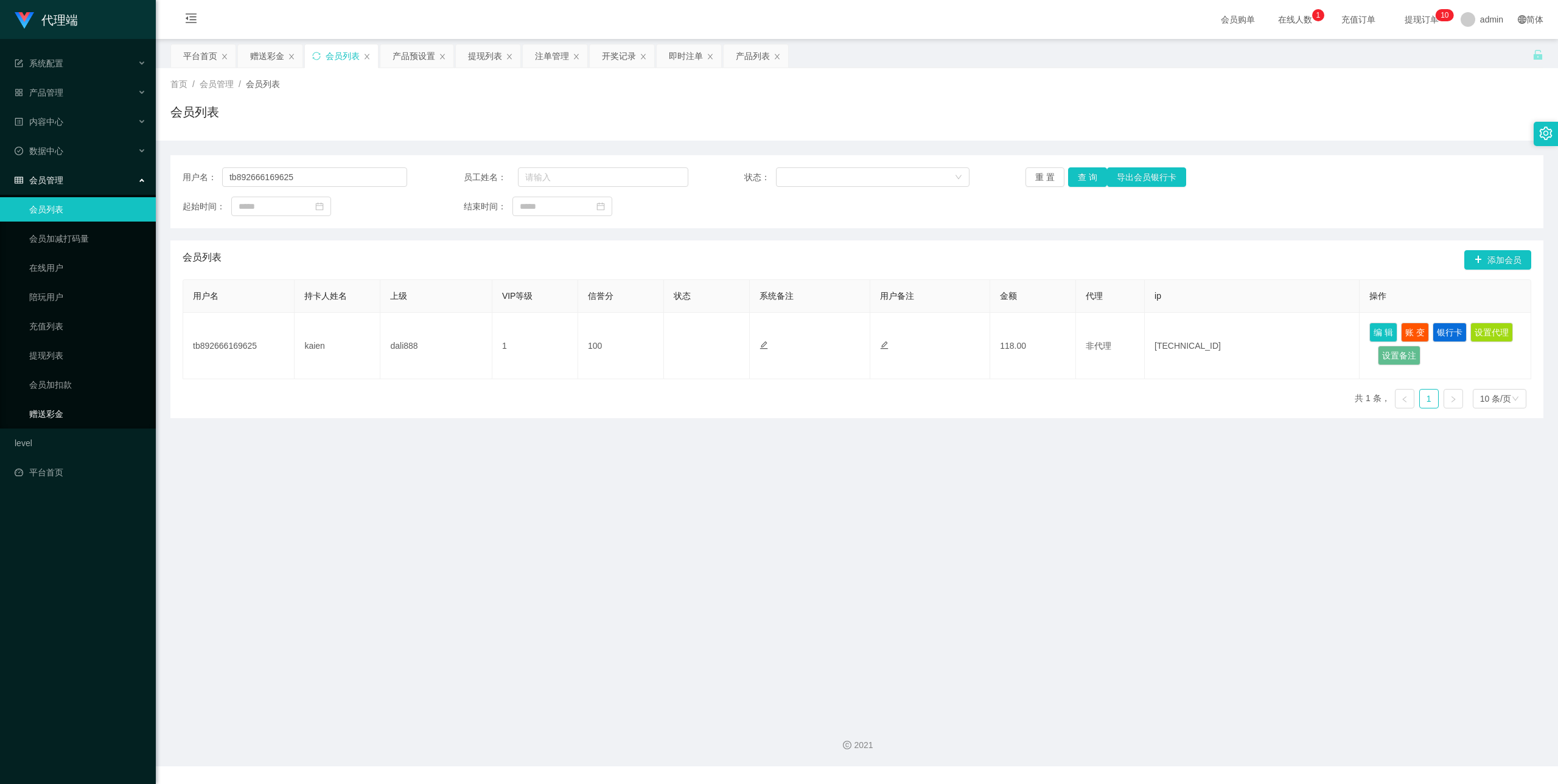
click at [75, 402] on link "赠送彩金" at bounding box center [88, 414] width 117 height 24
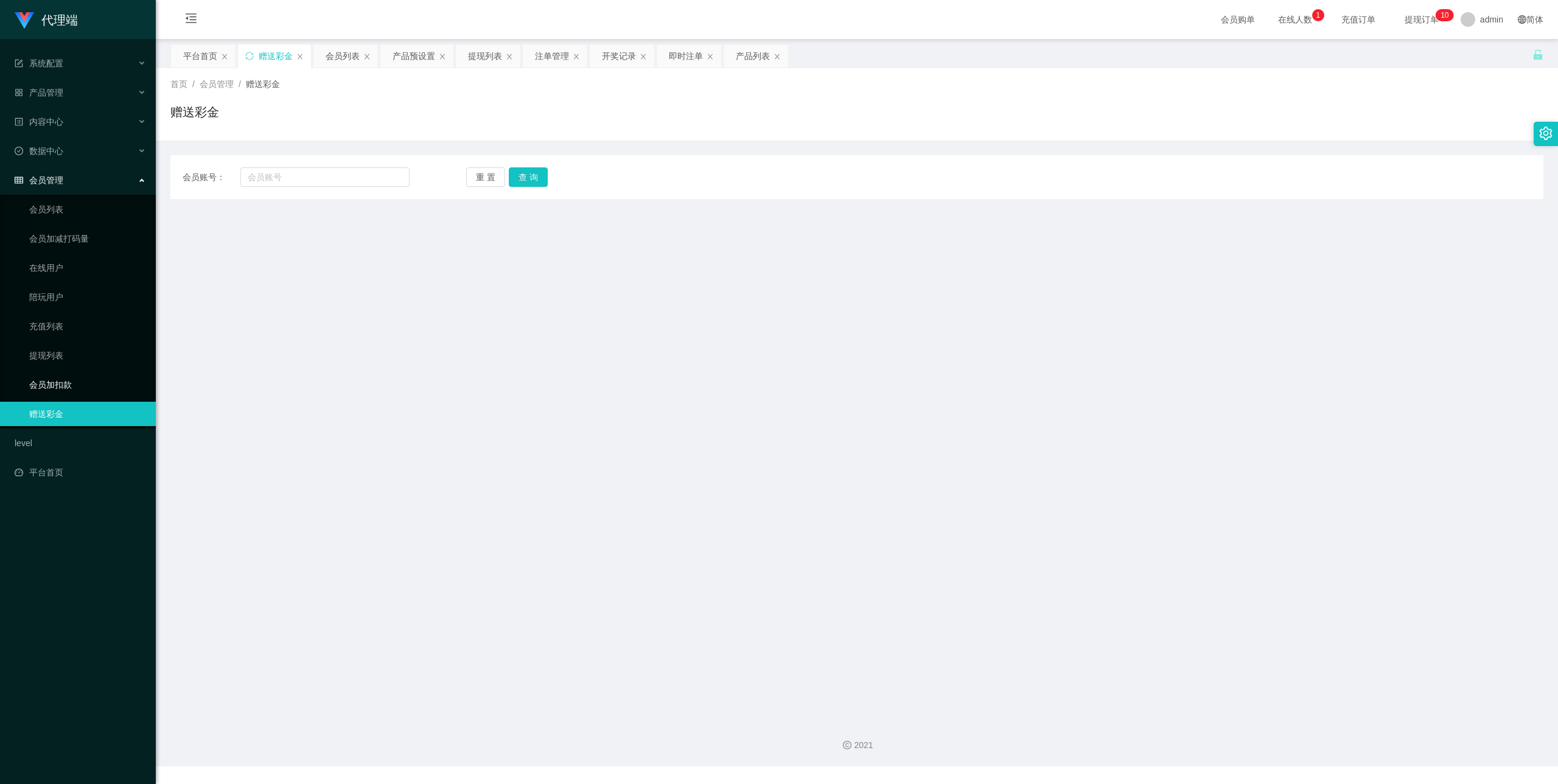
click at [83, 373] on link "会员加扣款" at bounding box center [88, 385] width 117 height 24
click at [76, 343] on link "提现列表" at bounding box center [88, 355] width 117 height 24
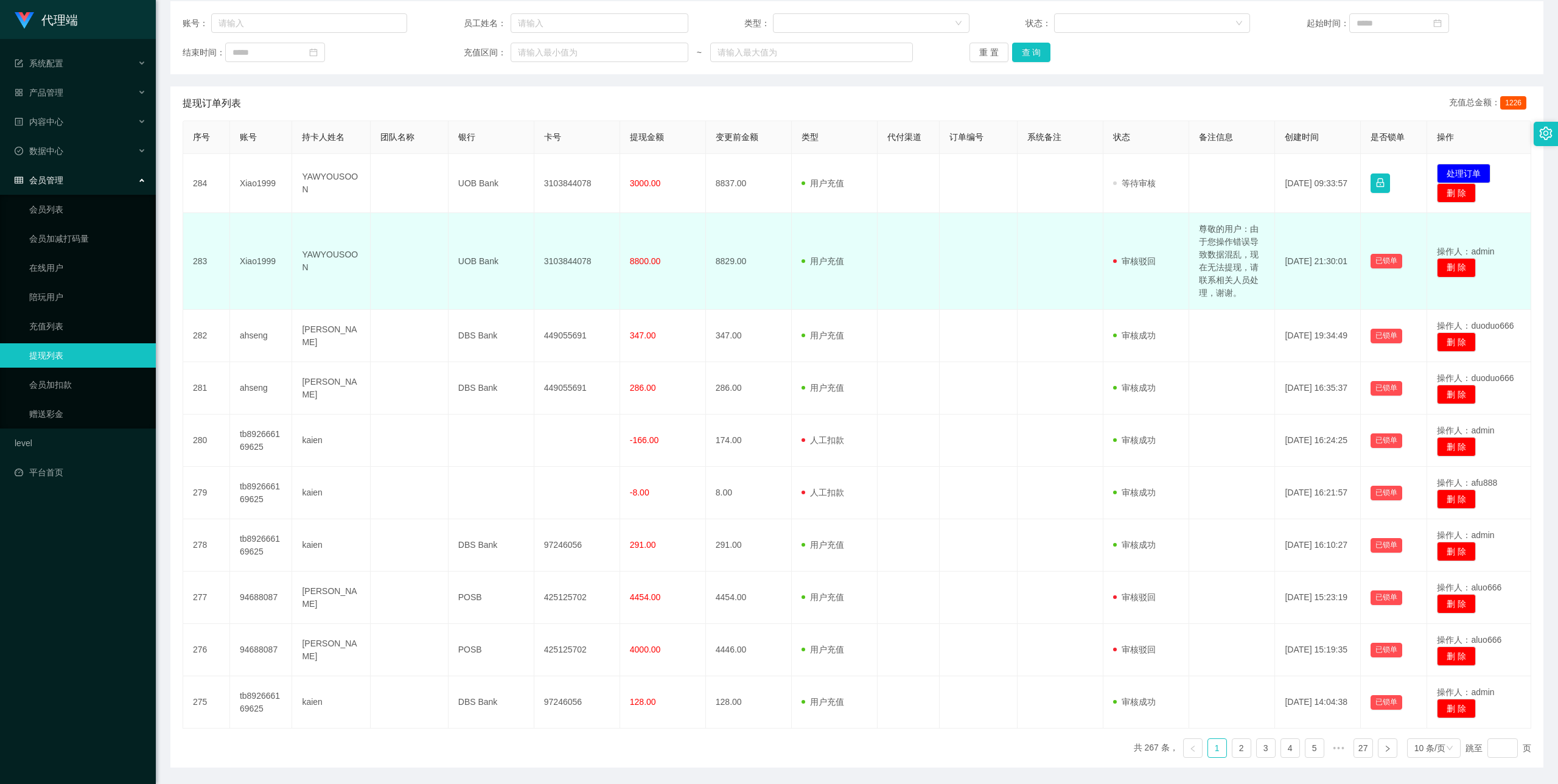
scroll to position [162, 0]
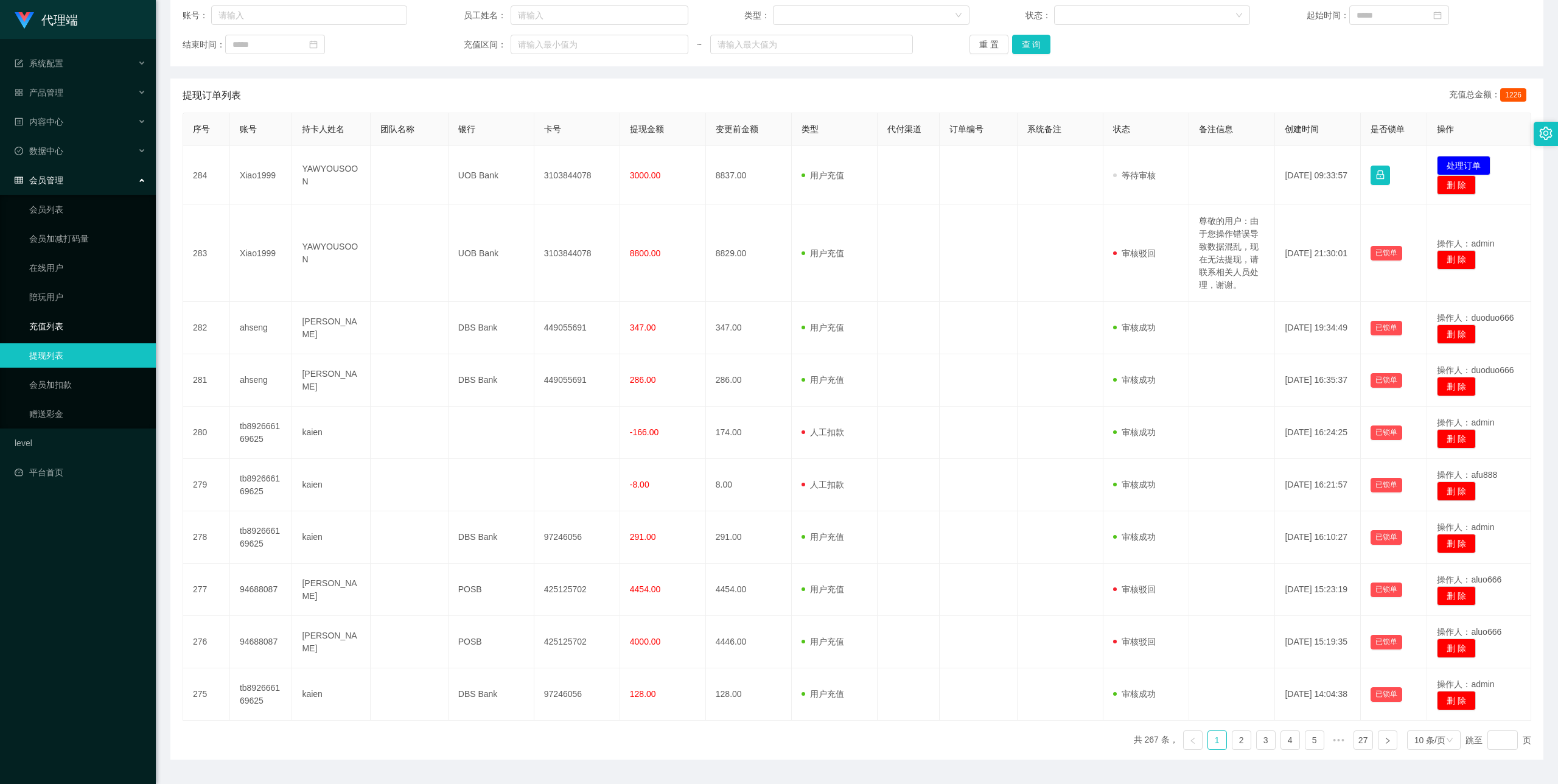
click at [99, 315] on link "充值列表" at bounding box center [88, 327] width 117 height 24
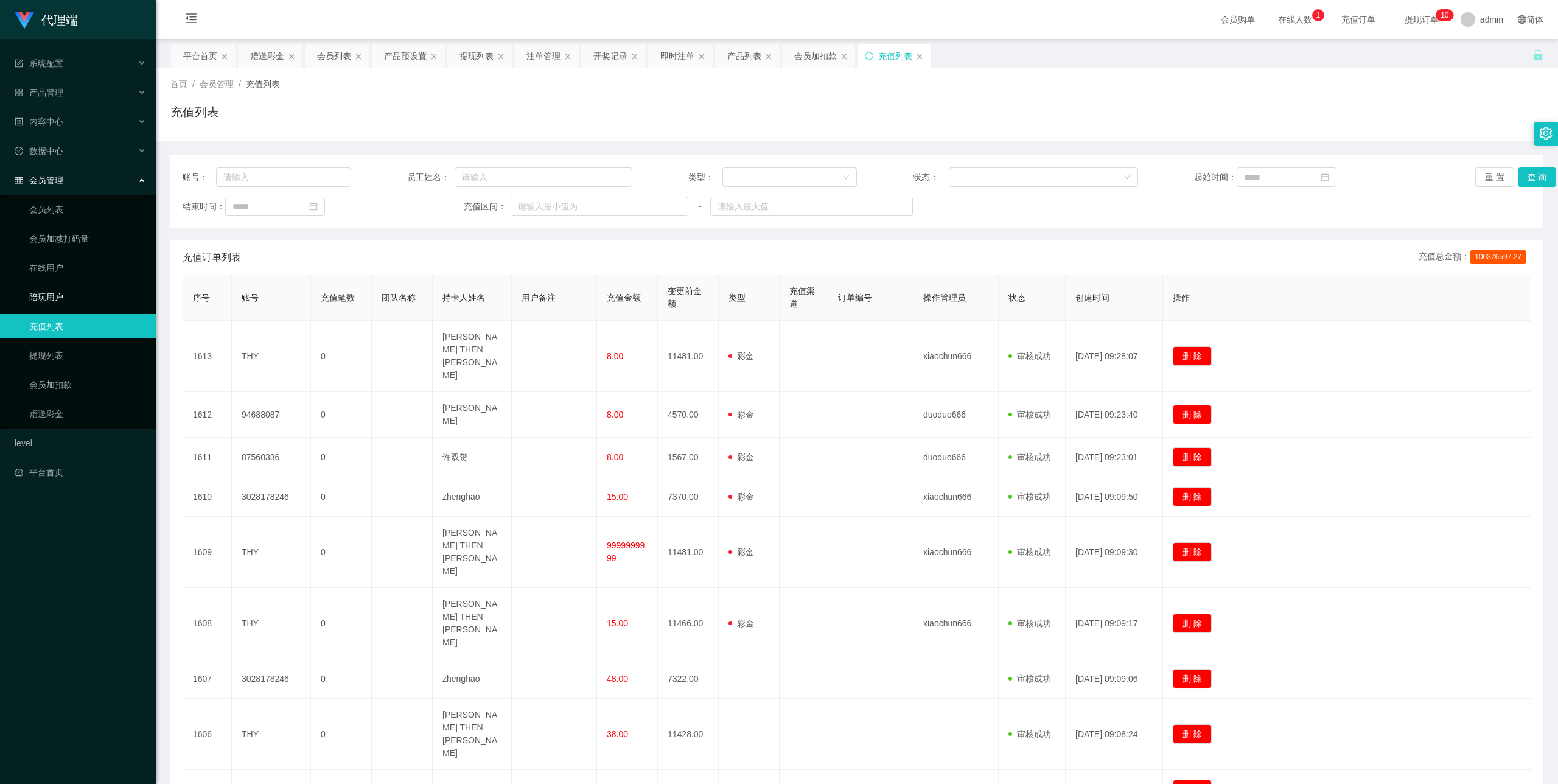
click at [68, 287] on link "陪玩用户" at bounding box center [88, 297] width 117 height 24
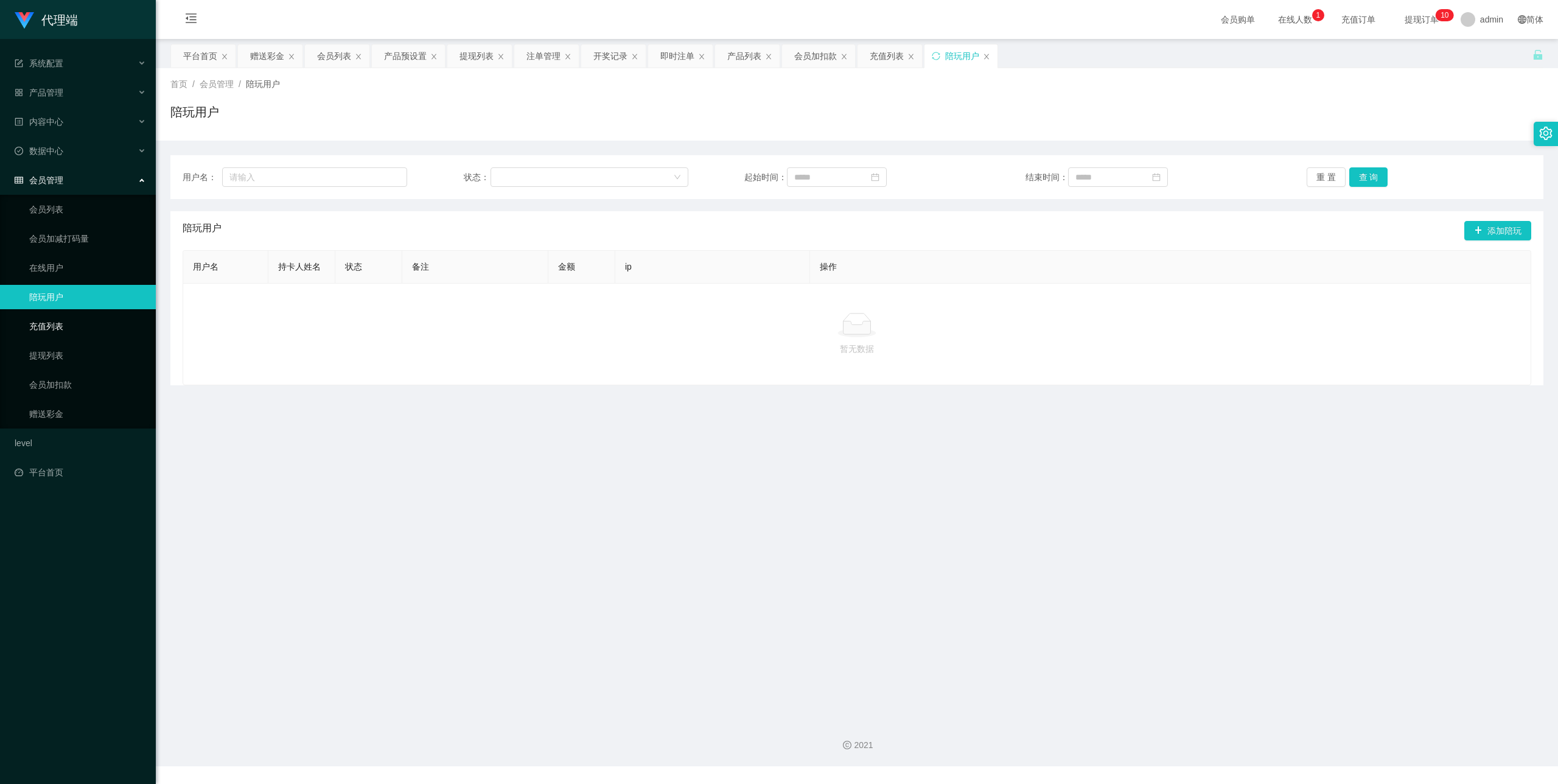
click at [69, 325] on link "充值列表" at bounding box center [88, 327] width 117 height 24
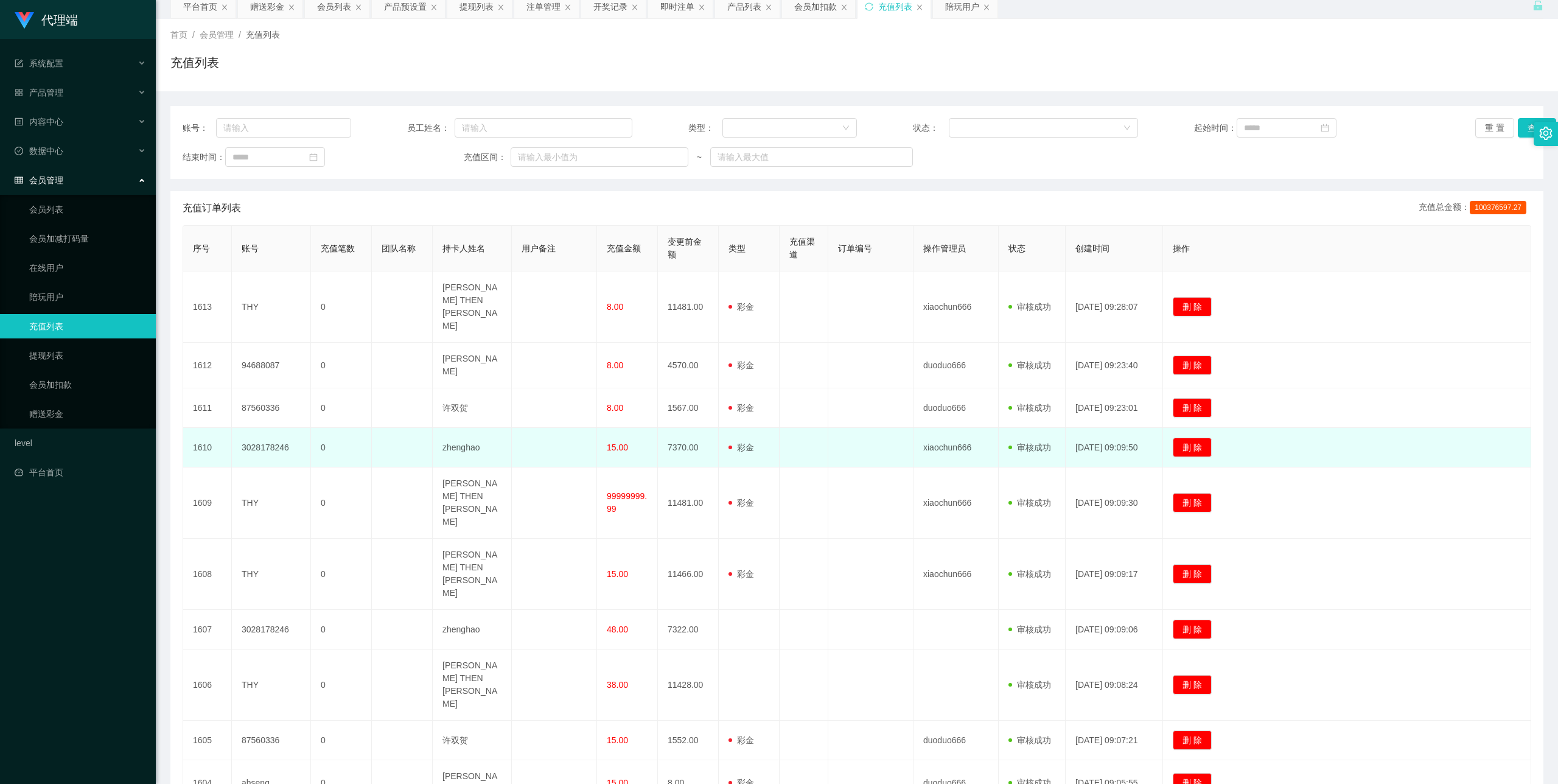
scroll to position [91, 0]
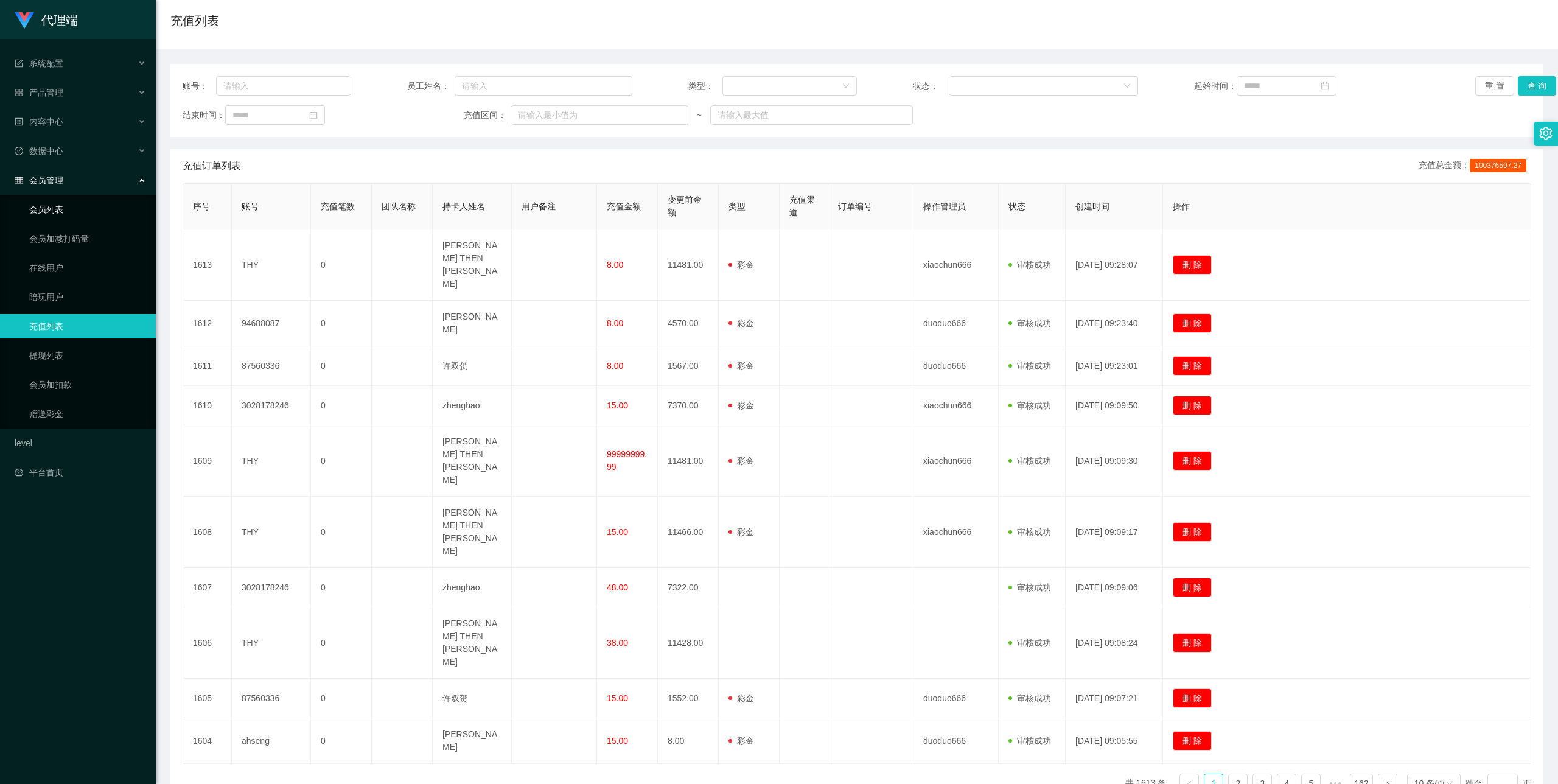
click at [119, 199] on link "会员列表" at bounding box center [88, 209] width 117 height 24
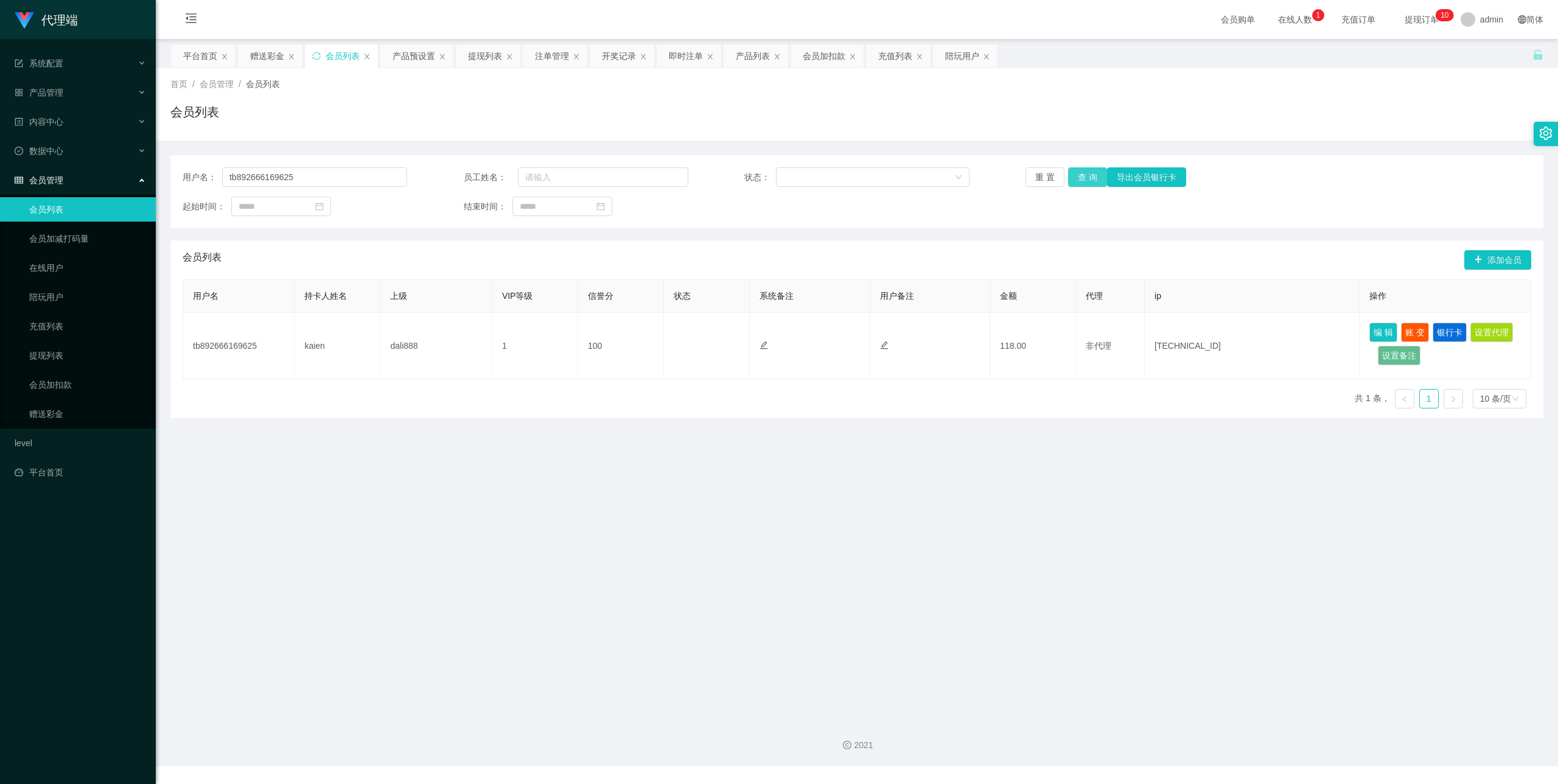
click at [1088, 185] on button "查 询" at bounding box center [1088, 176] width 39 height 19
